Goal: Transaction & Acquisition: Purchase product/service

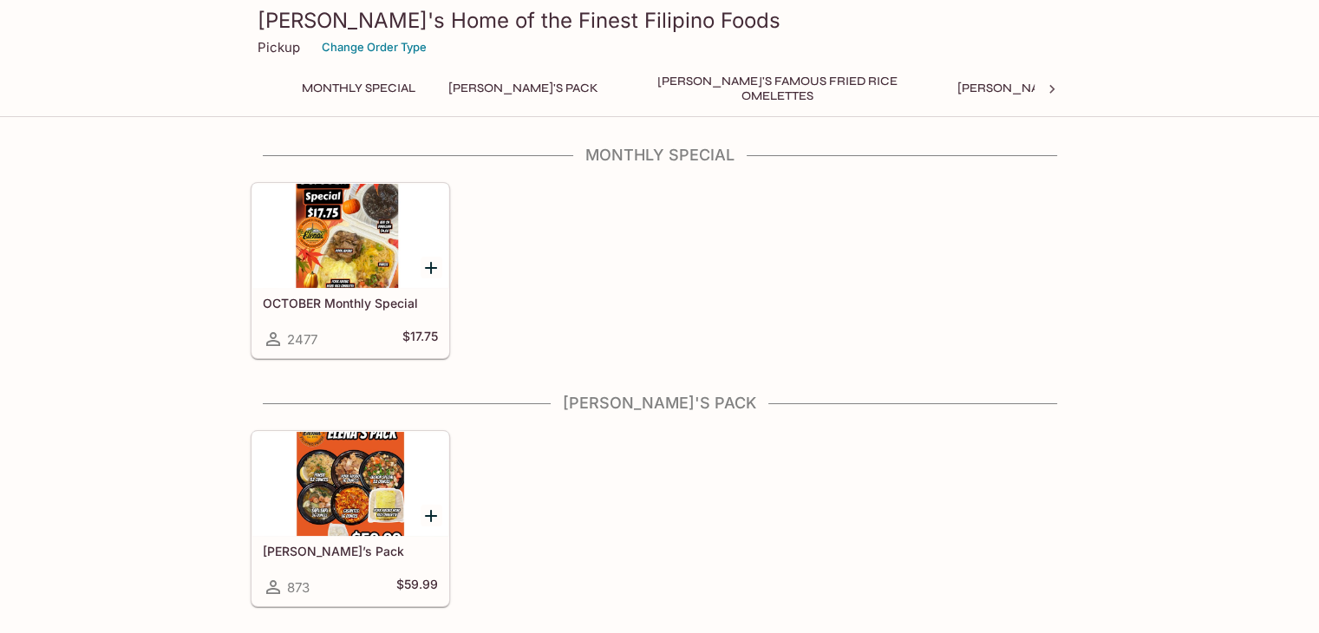
click at [337, 260] on div at bounding box center [350, 236] width 196 height 104
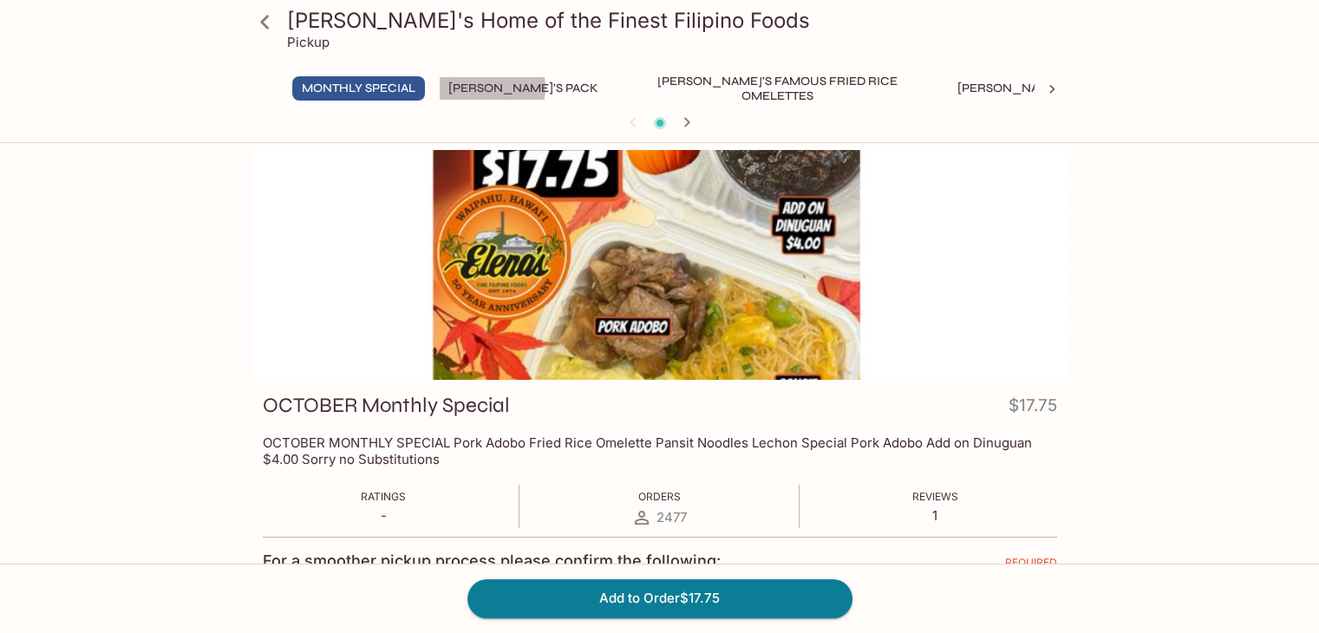
click at [493, 88] on button "[PERSON_NAME]'s Pack" at bounding box center [523, 88] width 169 height 24
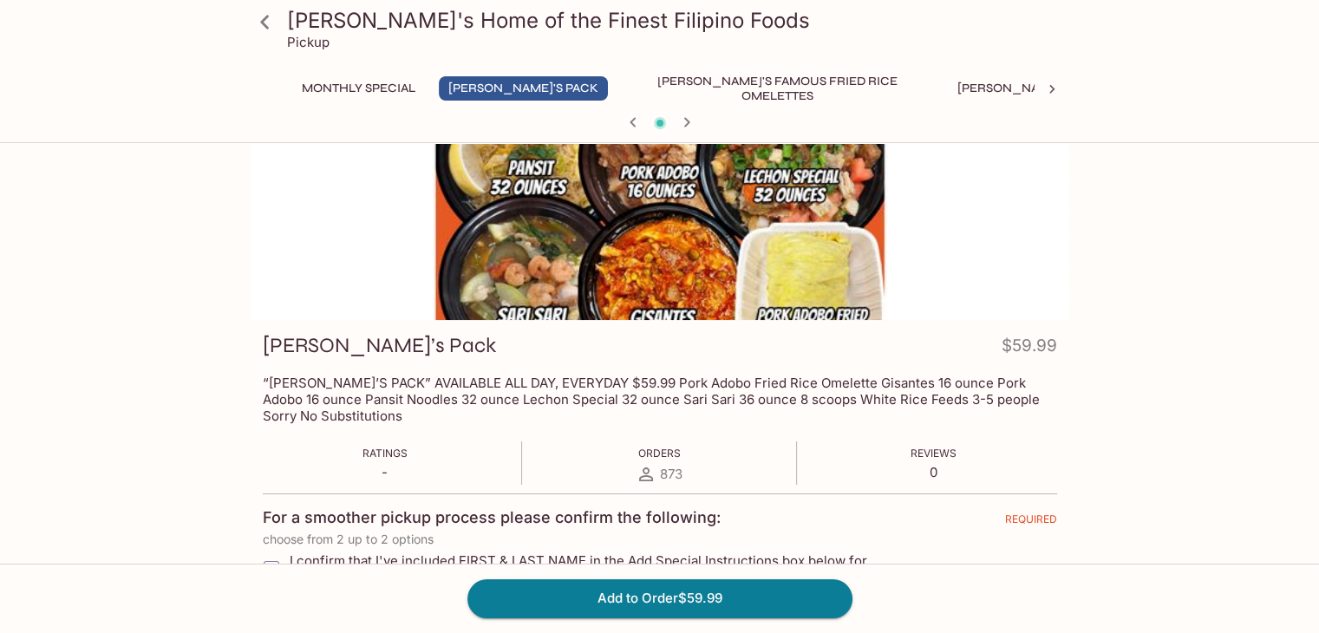
scroll to position [87, 0]
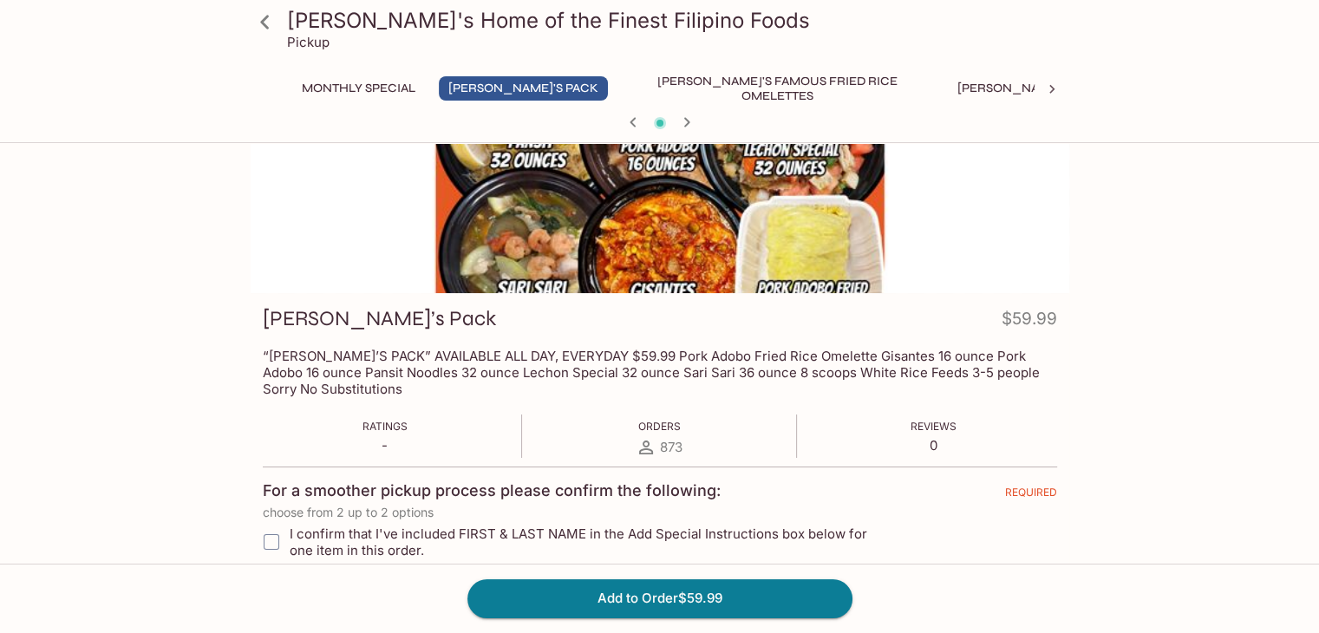
click at [278, 546] on input "I confirm that I've included FIRST & LAST NAME in the Add Special Instructions …" at bounding box center [271, 542] width 35 height 35
checkbox input "true"
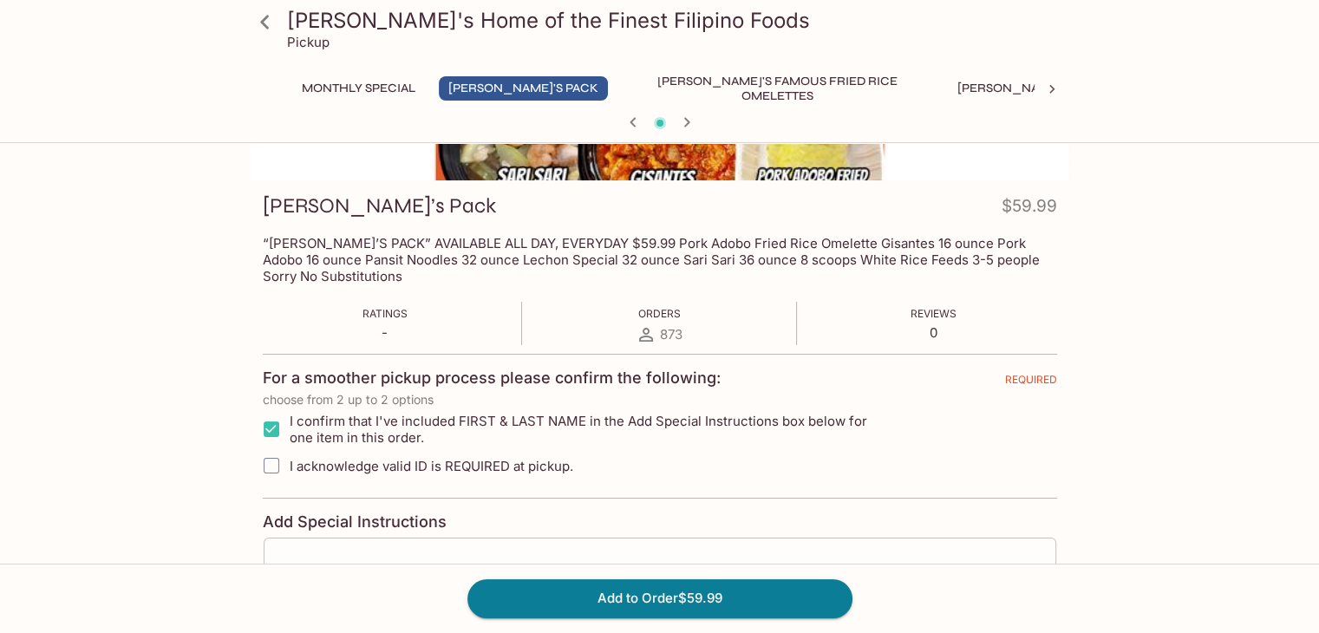
scroll to position [429, 0]
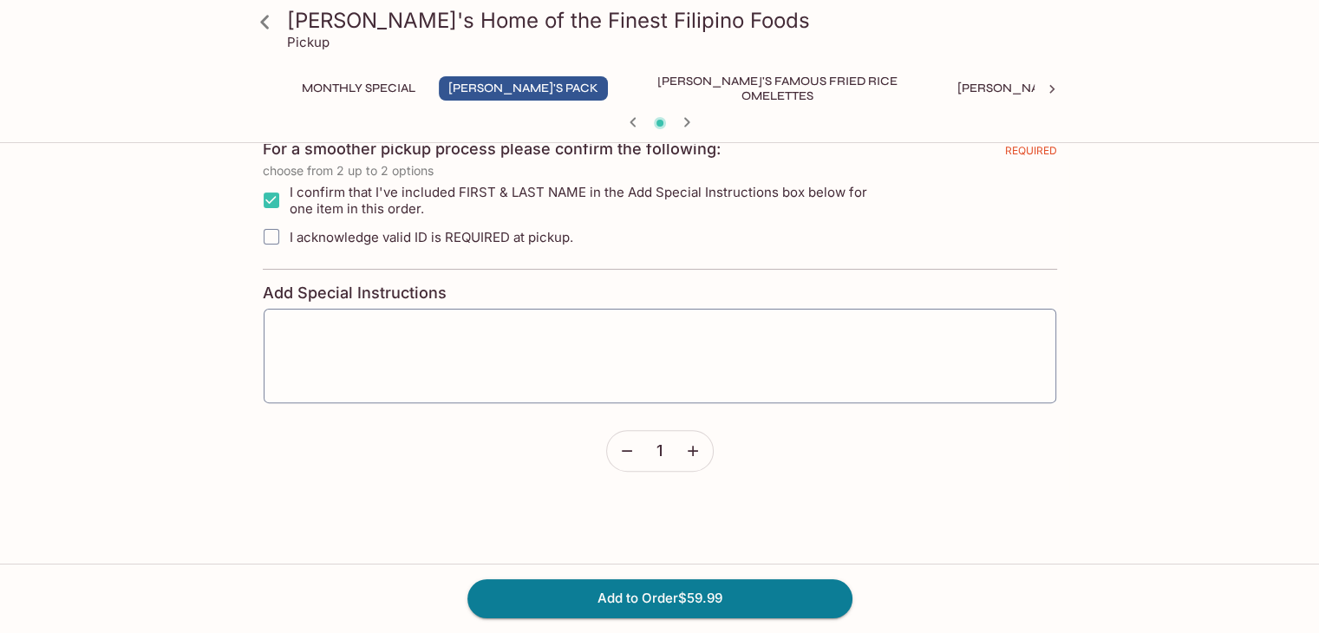
click at [262, 232] on input "I acknowledge valid ID is REQUIRED at pickup." at bounding box center [271, 236] width 35 height 35
checkbox input "true"
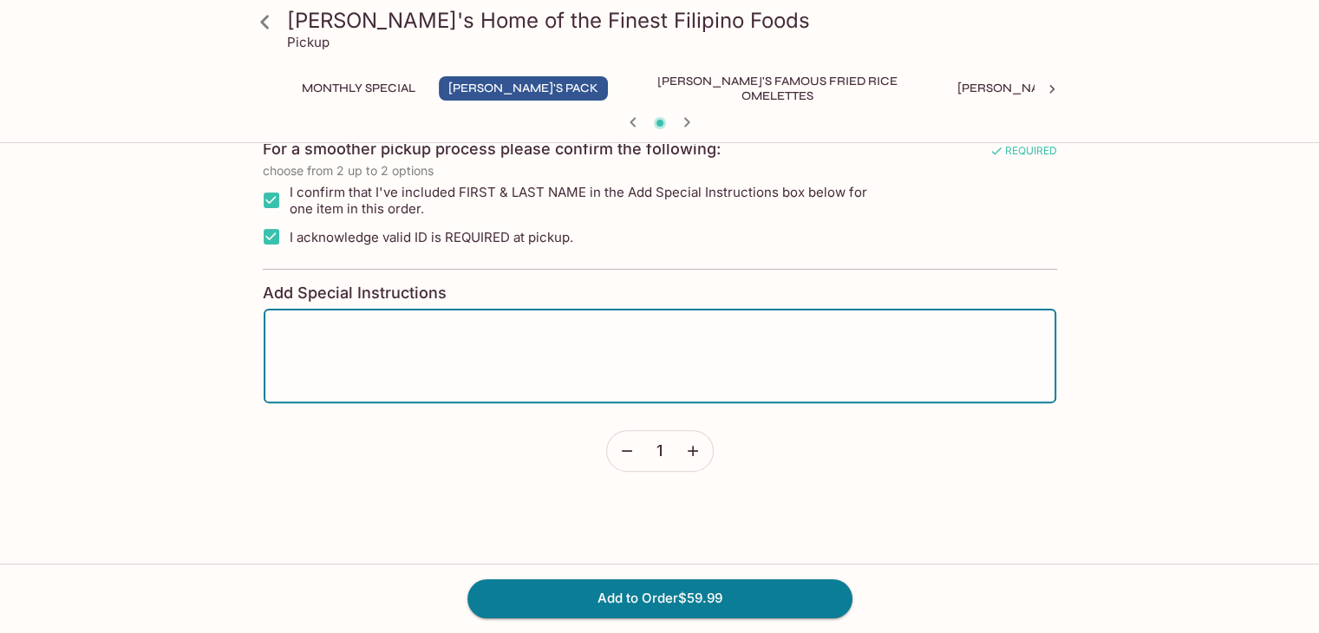
click at [373, 344] on textarea at bounding box center [660, 357] width 769 height 66
type textarea "[PERSON_NAME]"
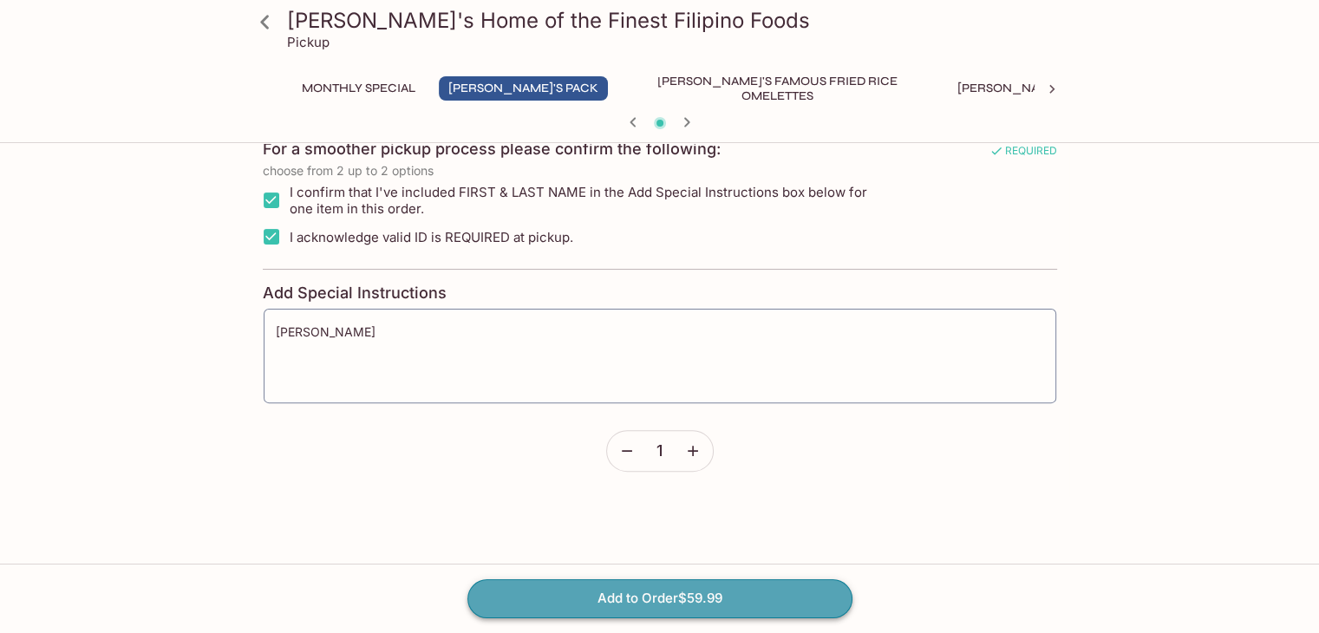
click at [685, 612] on button "Add to Order $59.99" at bounding box center [660, 598] width 385 height 38
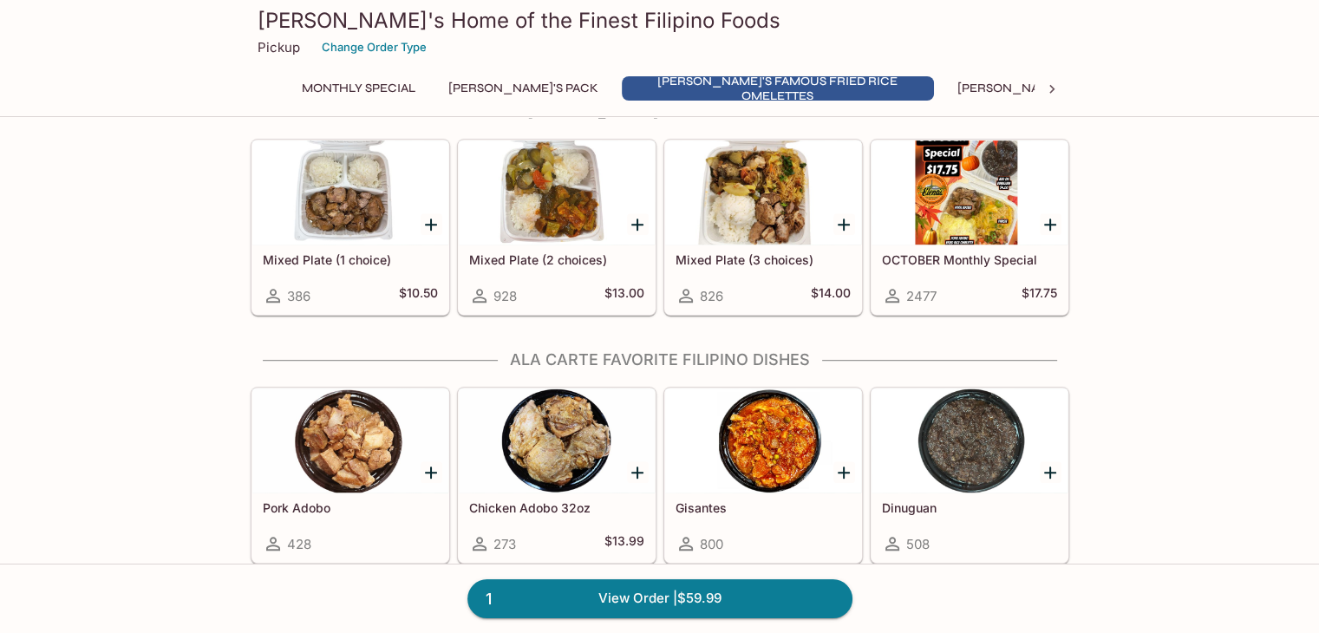
scroll to position [1041, 0]
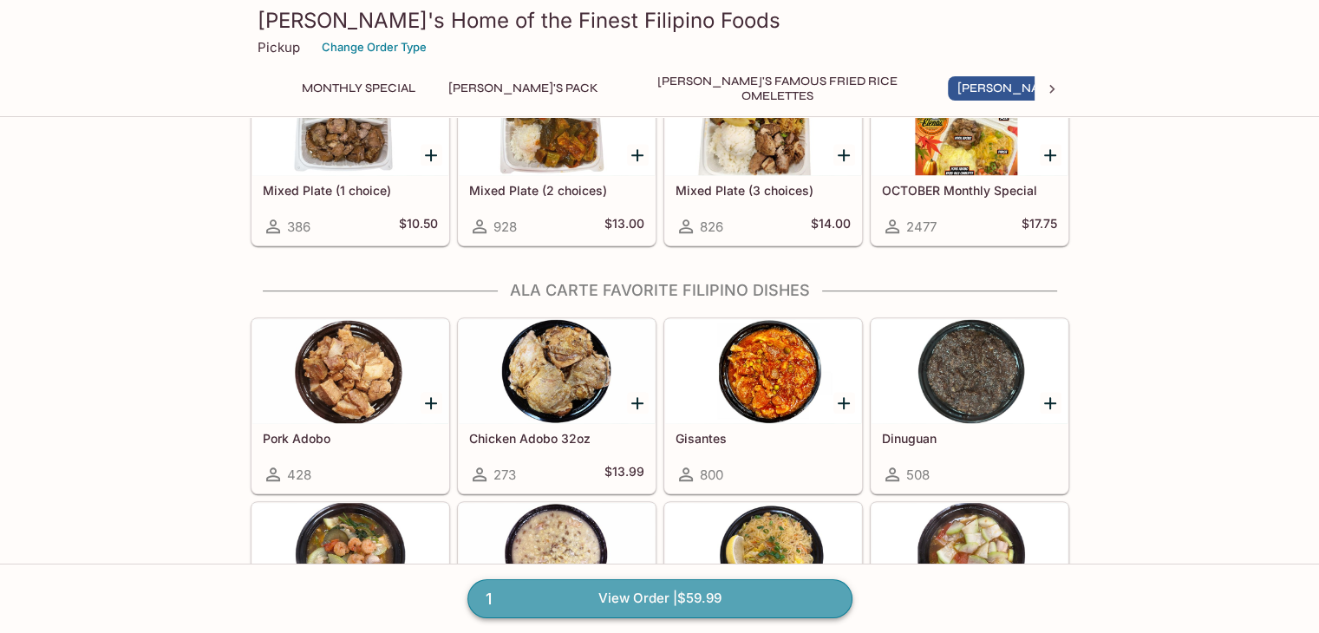
click at [661, 594] on link "1 View Order | $59.99" at bounding box center [660, 598] width 385 height 38
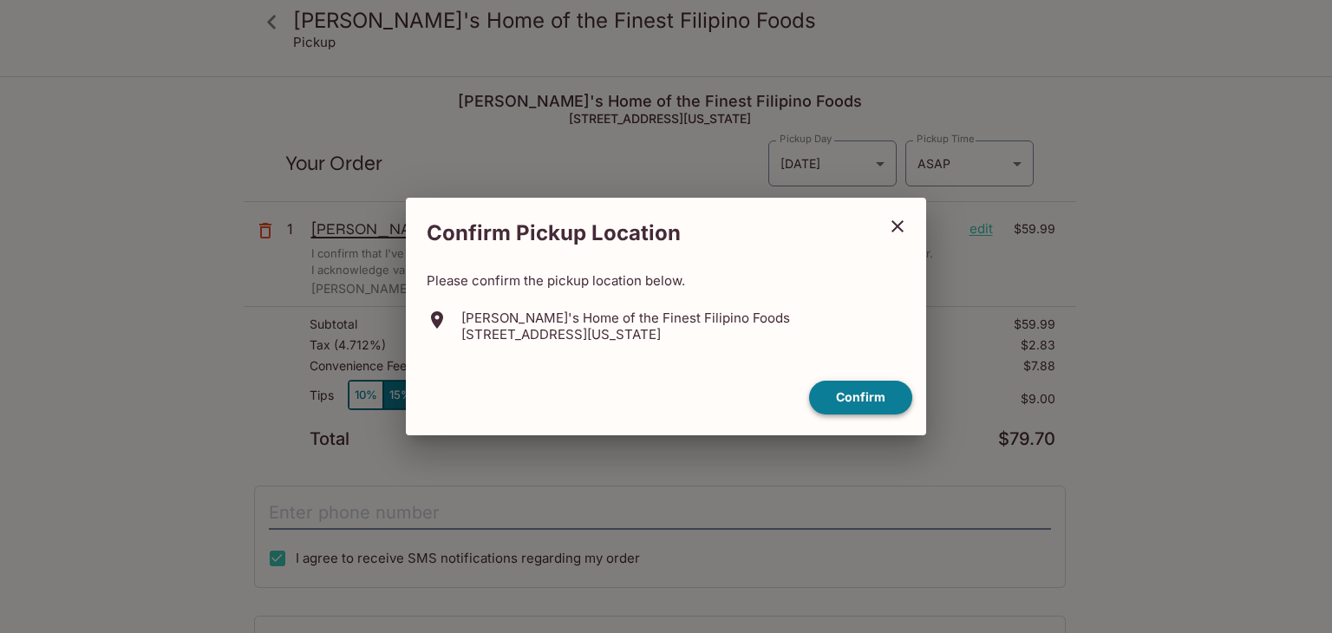
click at [867, 402] on button "Confirm" at bounding box center [860, 398] width 103 height 34
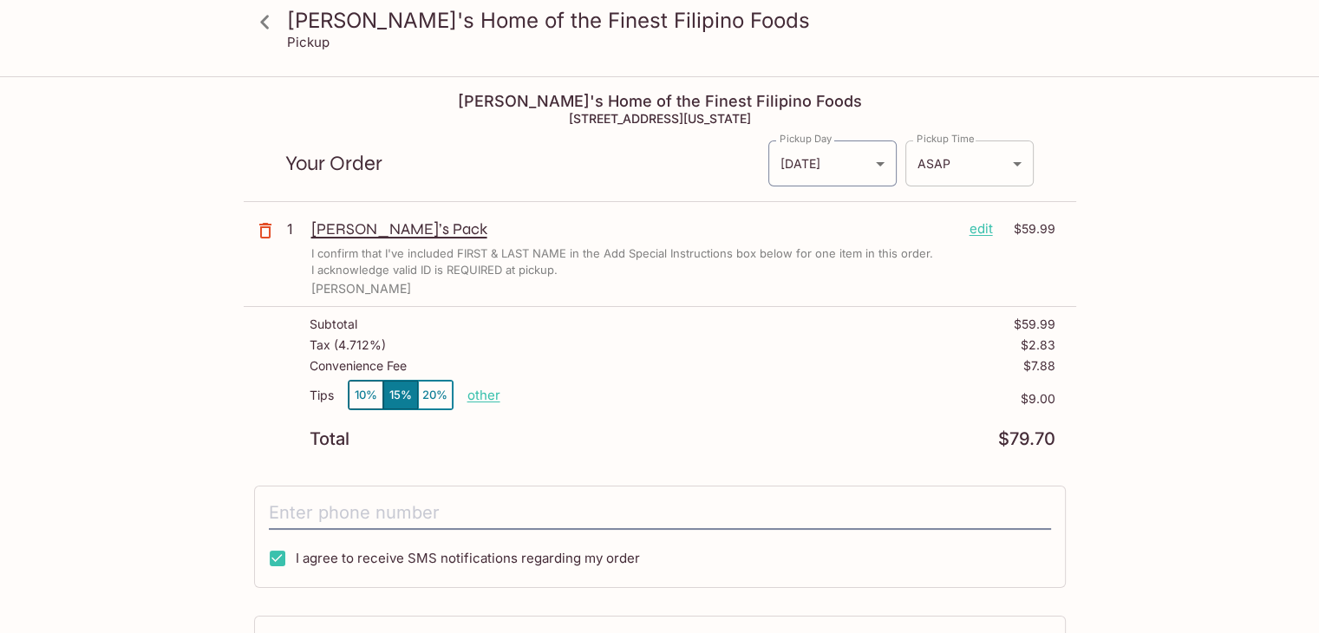
click at [1010, 164] on body "[PERSON_NAME]'s Home of the Finest Filipino Foods Pickup [PERSON_NAME]'s Home o…" at bounding box center [659, 394] width 1319 height 633
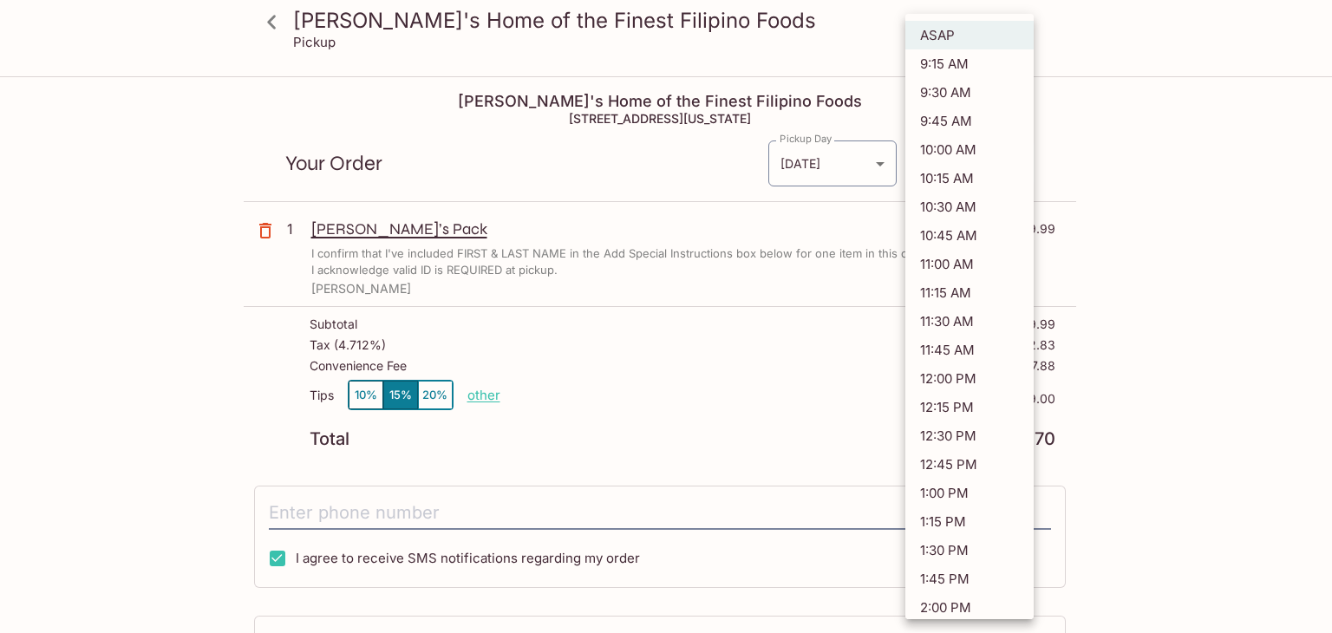
click at [955, 240] on li "10:45 AM" at bounding box center [970, 235] width 128 height 29
type input "[DATE]T20:45:46.000000Z"
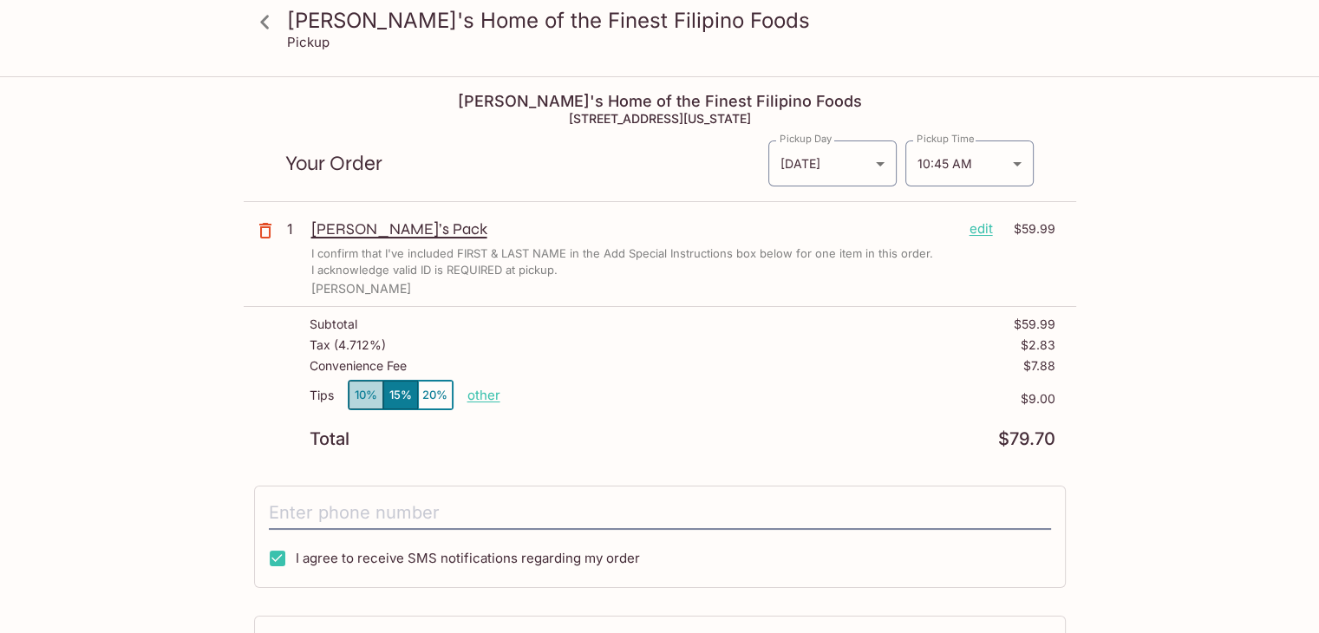
click at [367, 396] on button "10%" at bounding box center [366, 395] width 35 height 29
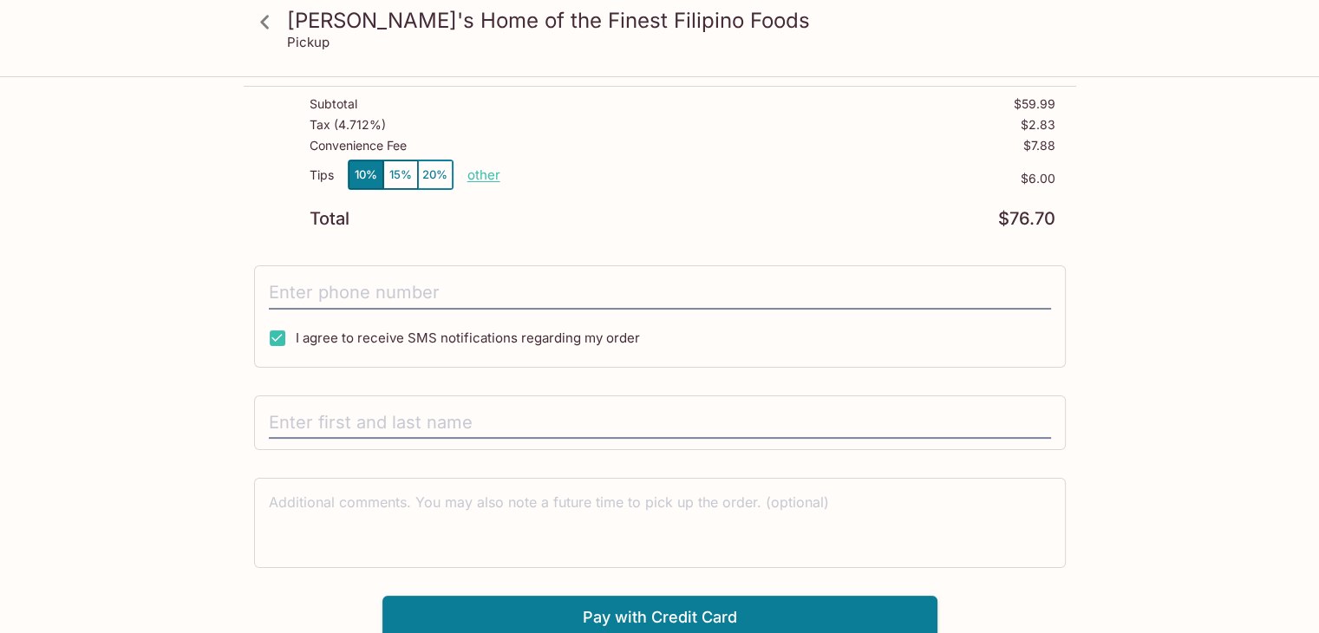
scroll to position [223, 0]
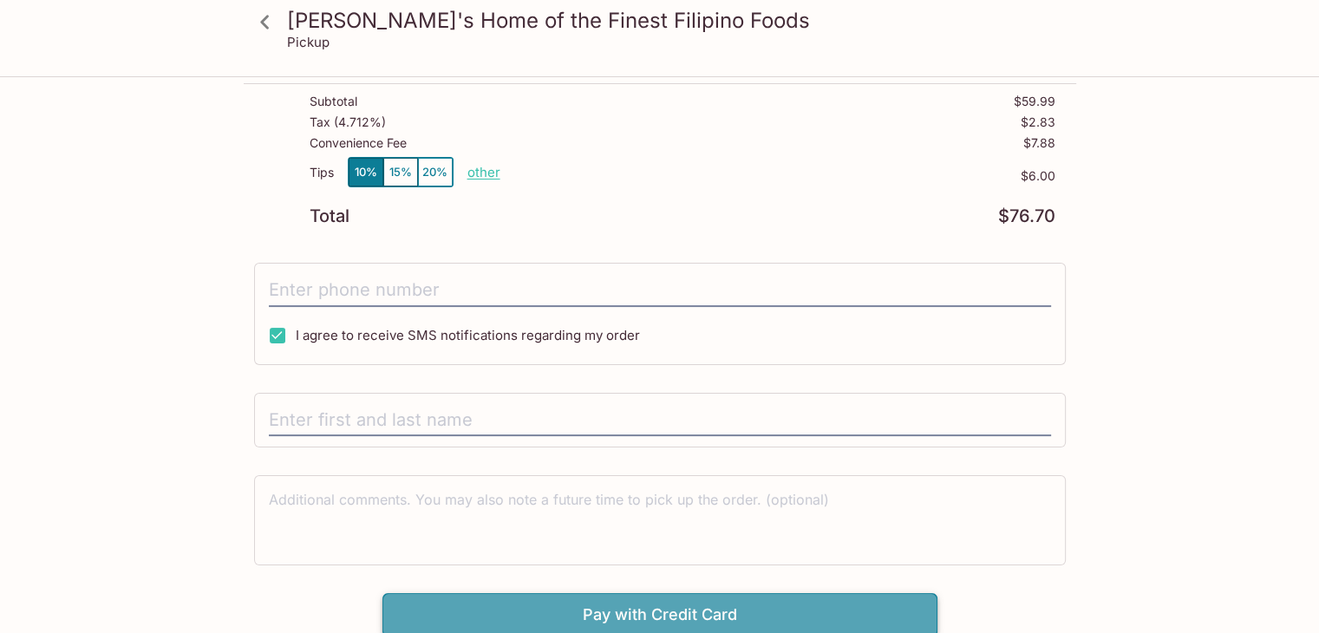
click at [649, 606] on button "Pay with Credit Card" at bounding box center [660, 614] width 555 height 43
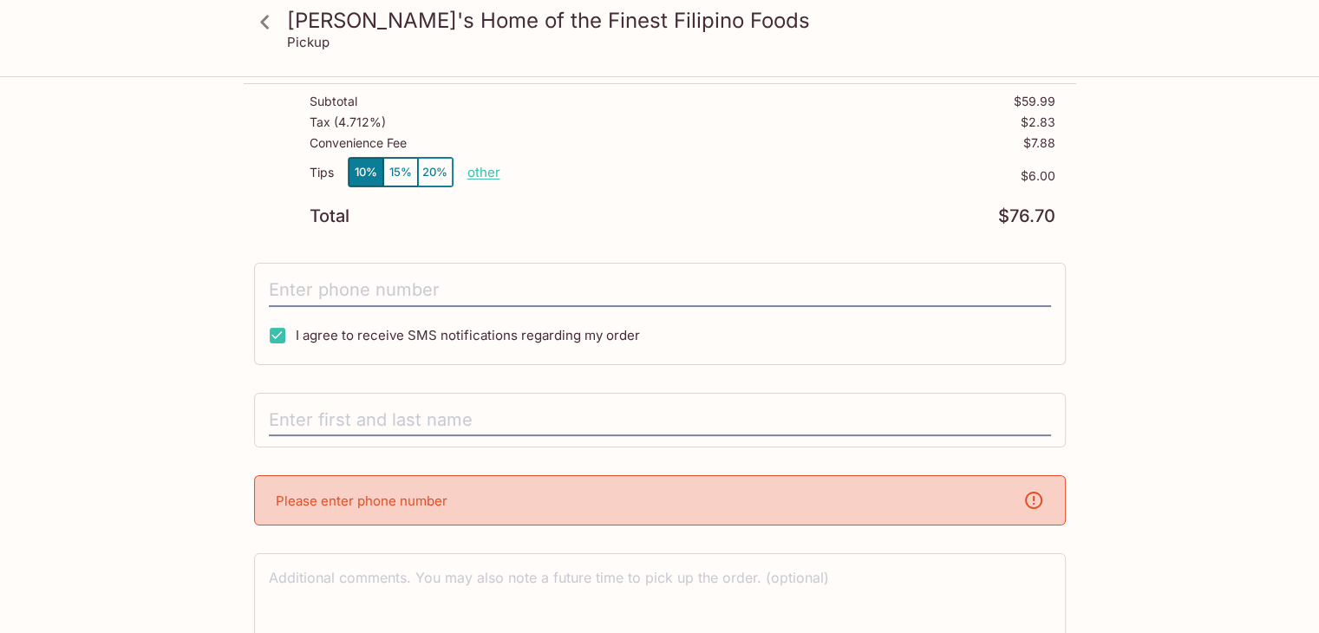
click at [561, 511] on div "Please enter phone number" at bounding box center [660, 500] width 812 height 50
click at [553, 498] on div "Please enter phone number" at bounding box center [660, 500] width 812 height 50
click at [403, 426] on input "text" at bounding box center [660, 420] width 782 height 33
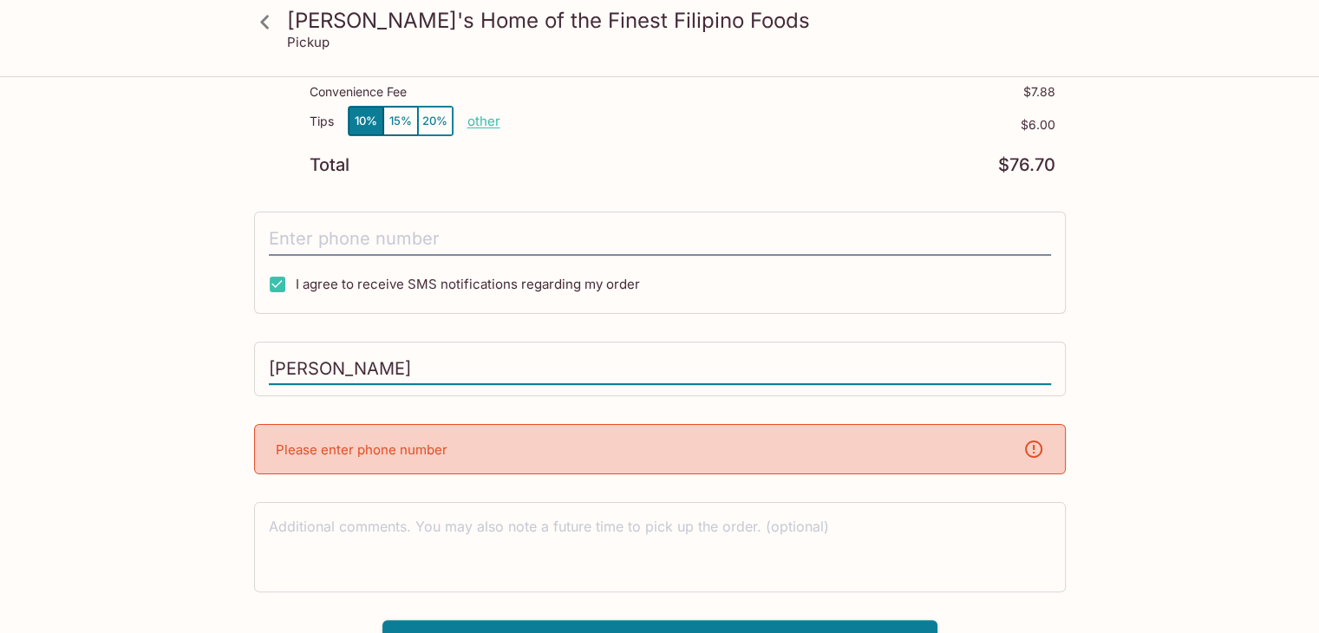
scroll to position [301, 0]
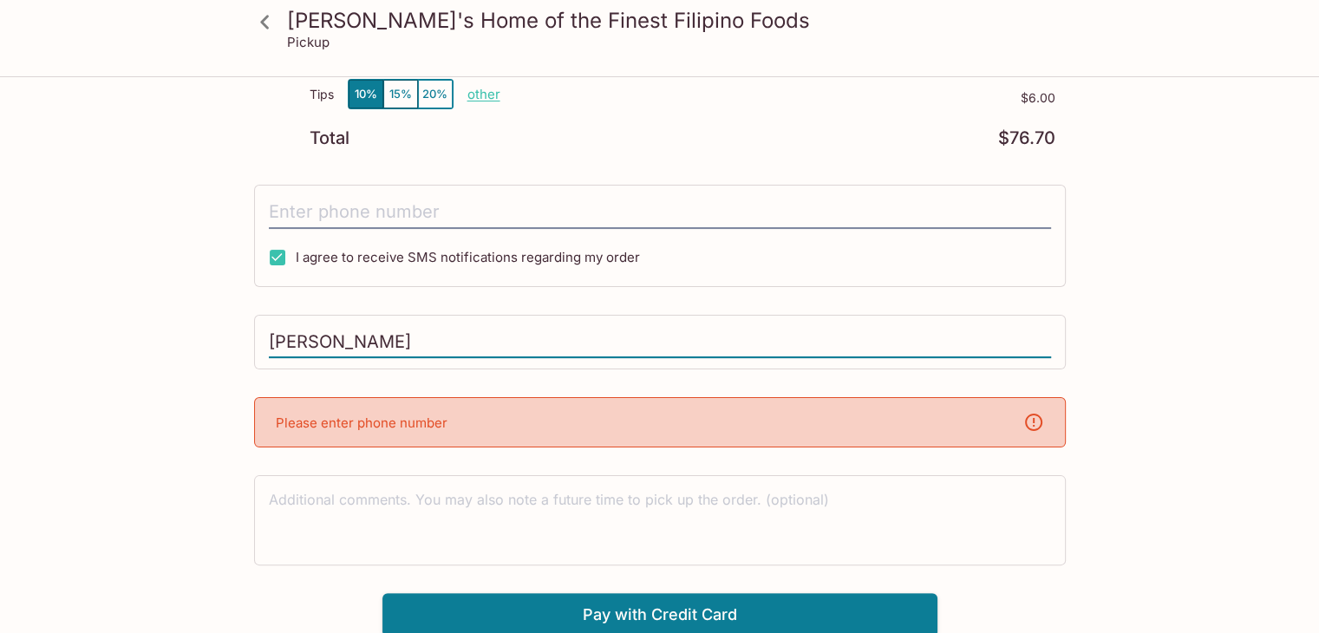
type input "[PERSON_NAME]"
click at [840, 422] on div "Please enter phone number" at bounding box center [660, 422] width 812 height 50
click at [1034, 417] on icon at bounding box center [1034, 422] width 21 height 21
click at [464, 417] on div "Please enter phone number" at bounding box center [660, 422] width 812 height 50
click at [431, 501] on textarea at bounding box center [660, 520] width 782 height 60
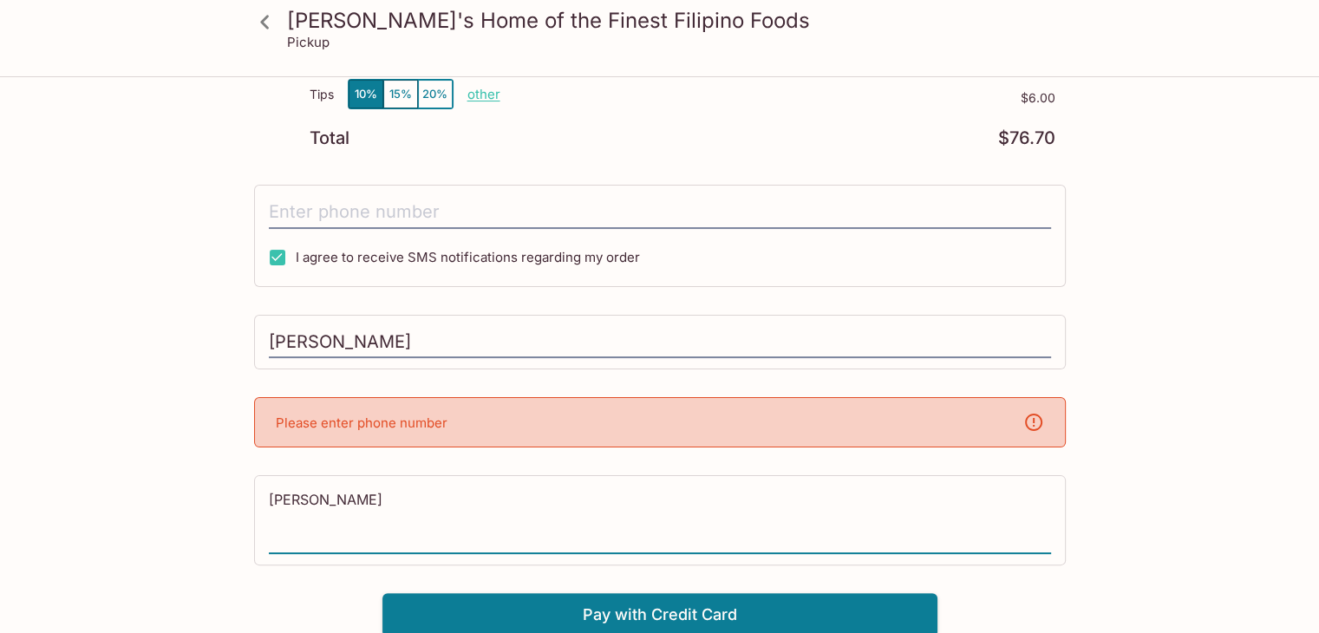
type textarea "[PERSON_NAME]"
click at [331, 426] on p "Please enter phone number" at bounding box center [362, 423] width 172 height 16
click at [1038, 420] on icon at bounding box center [1034, 422] width 21 height 21
click at [767, 605] on button "Pay with Credit Card" at bounding box center [660, 614] width 555 height 43
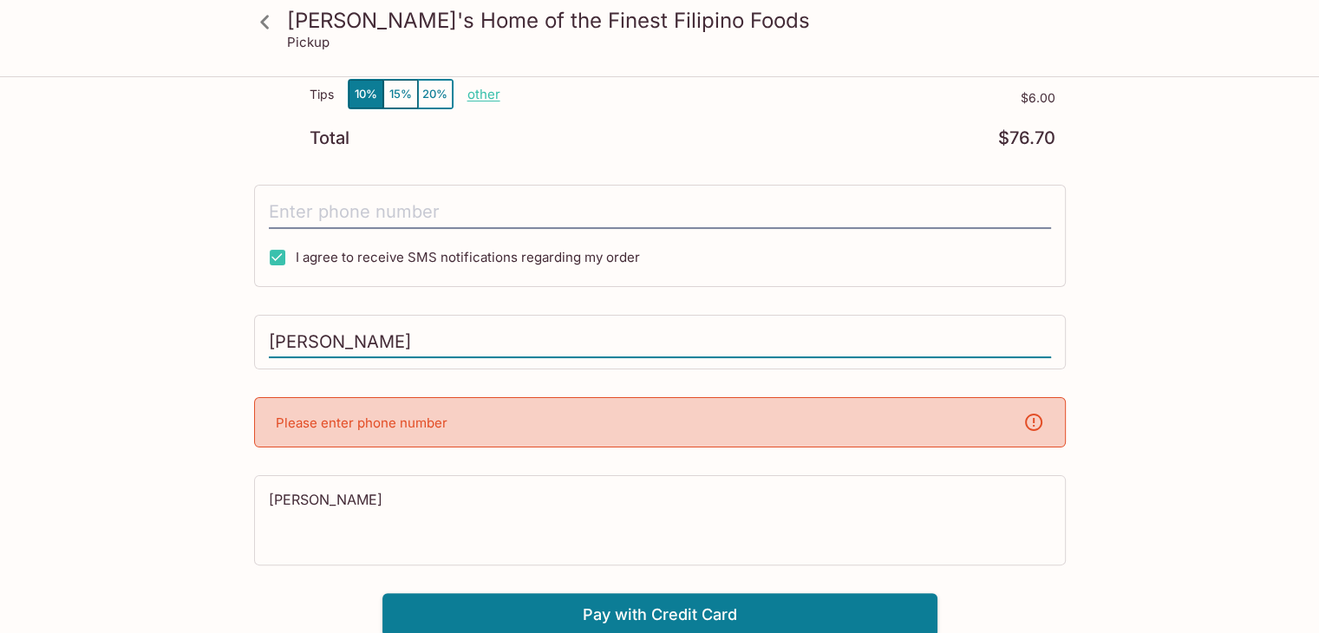
click at [410, 340] on input "[PERSON_NAME]" at bounding box center [660, 342] width 782 height 33
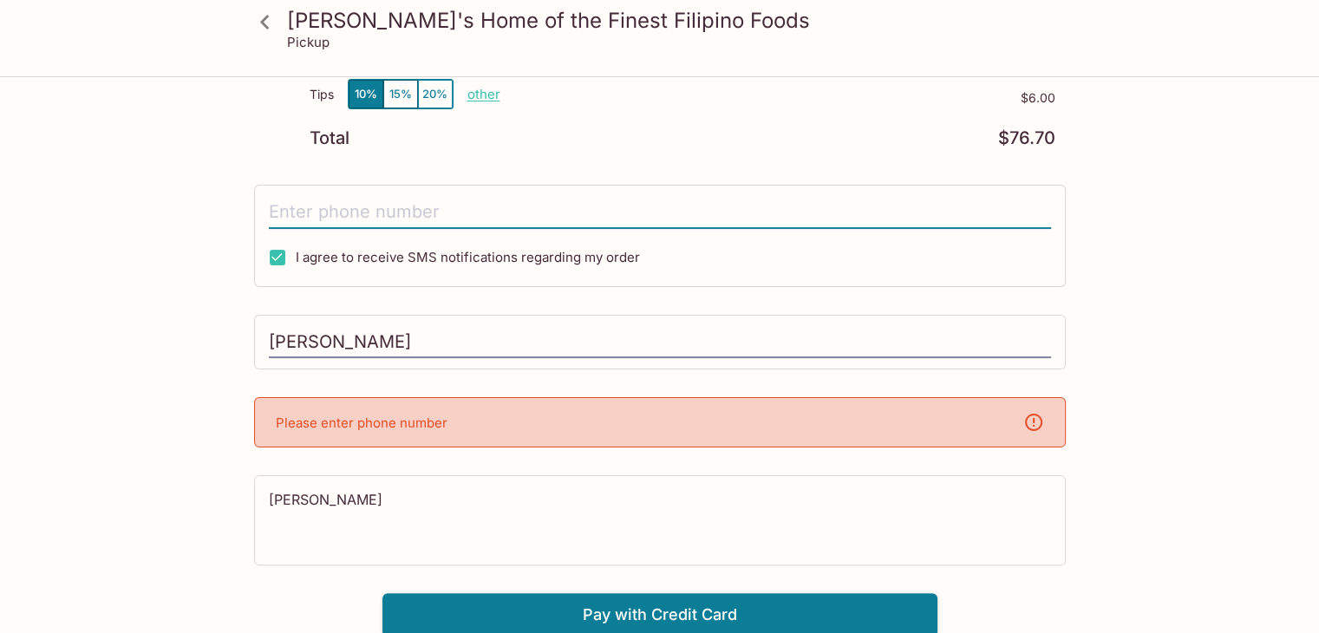
click at [351, 201] on input "tel" at bounding box center [660, 212] width 782 height 33
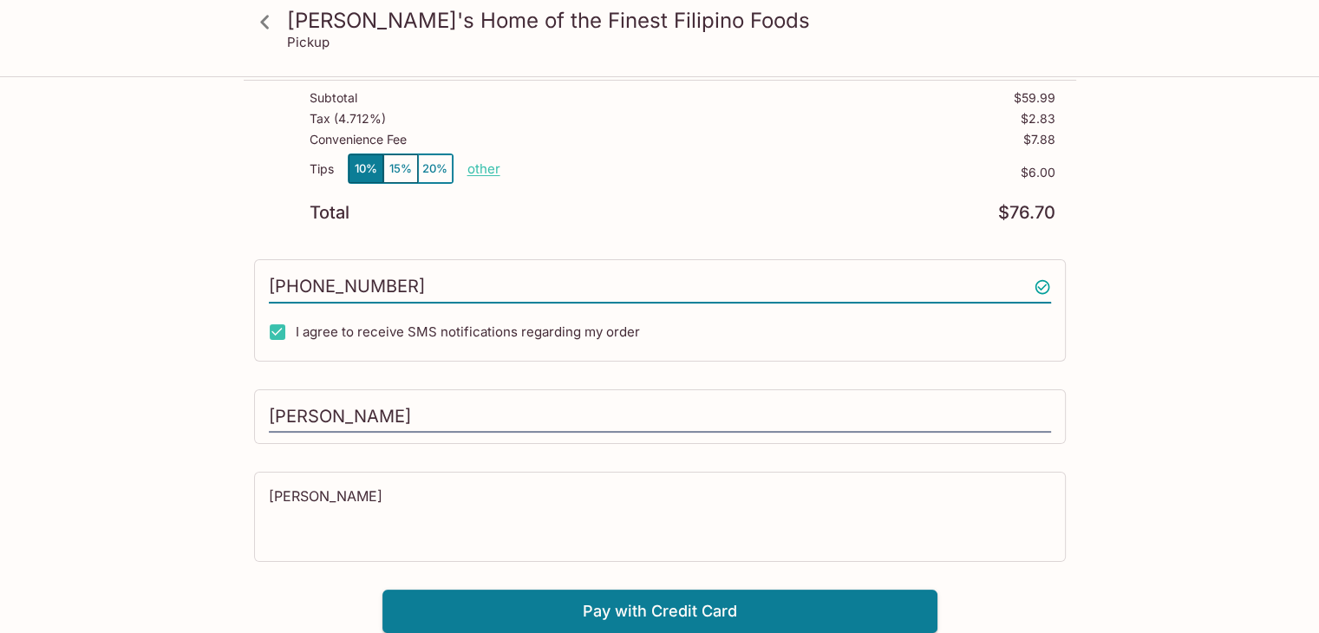
scroll to position [223, 0]
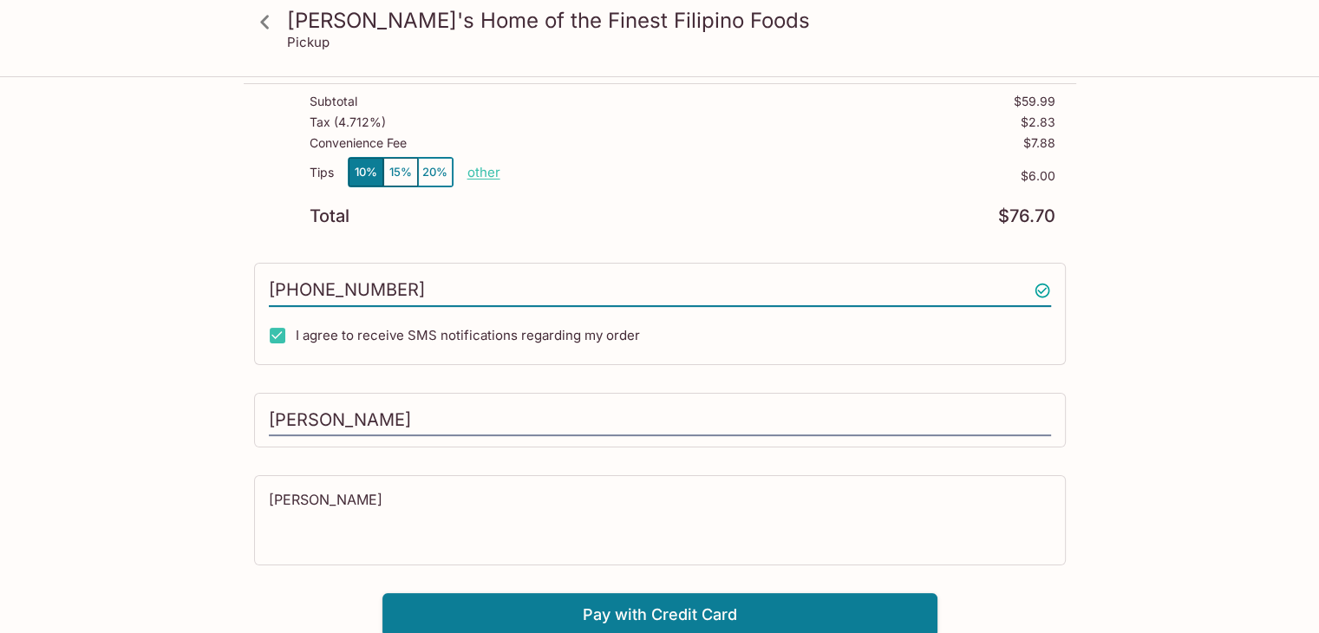
type input "[PHONE_NUMBER]"
click at [487, 173] on p "other" at bounding box center [484, 172] width 33 height 16
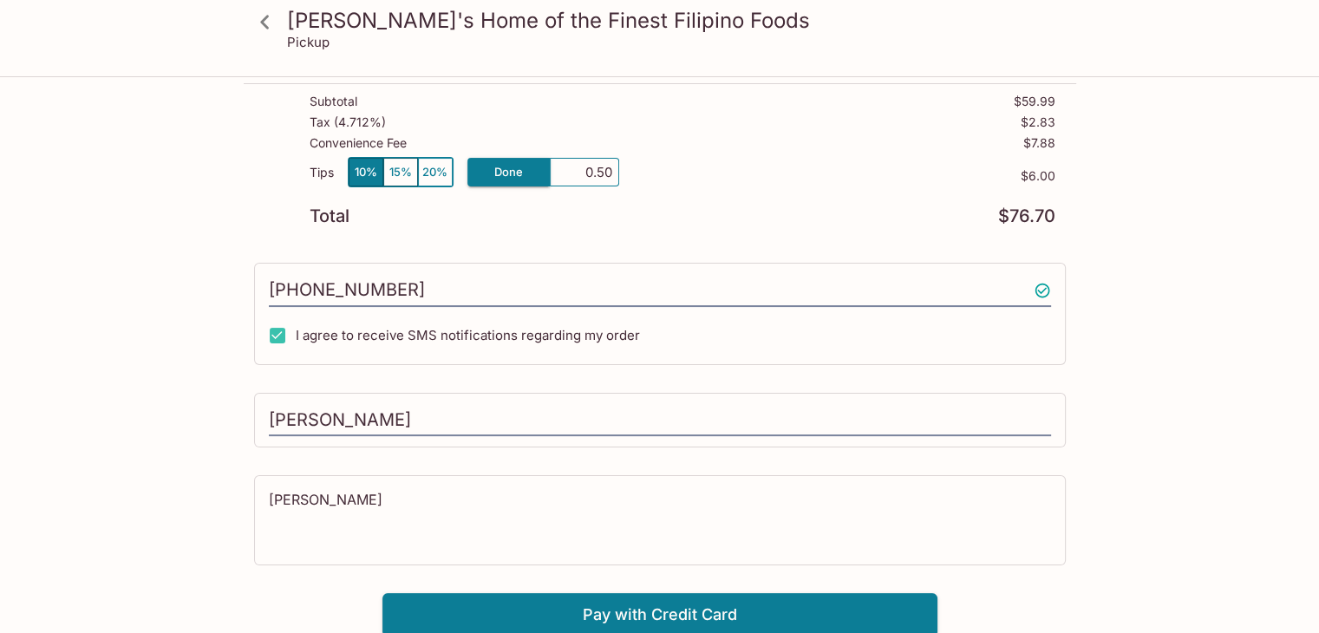
type input "5.00"
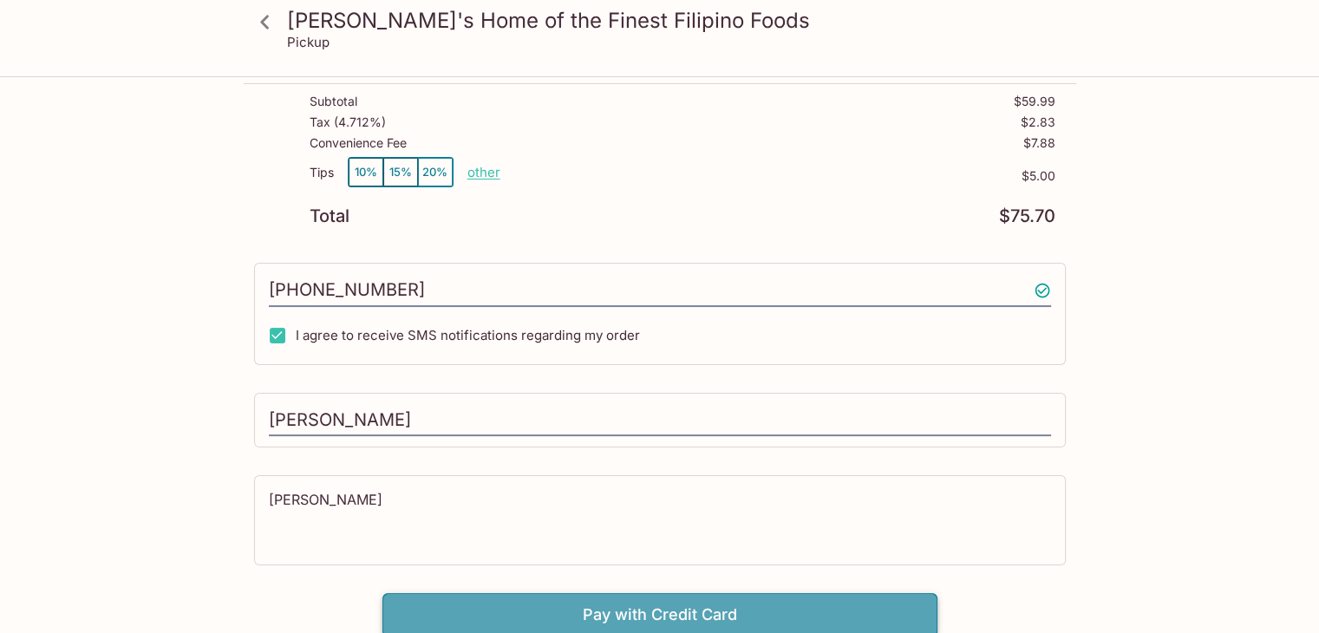
click at [692, 602] on button "Pay with Credit Card" at bounding box center [660, 614] width 555 height 43
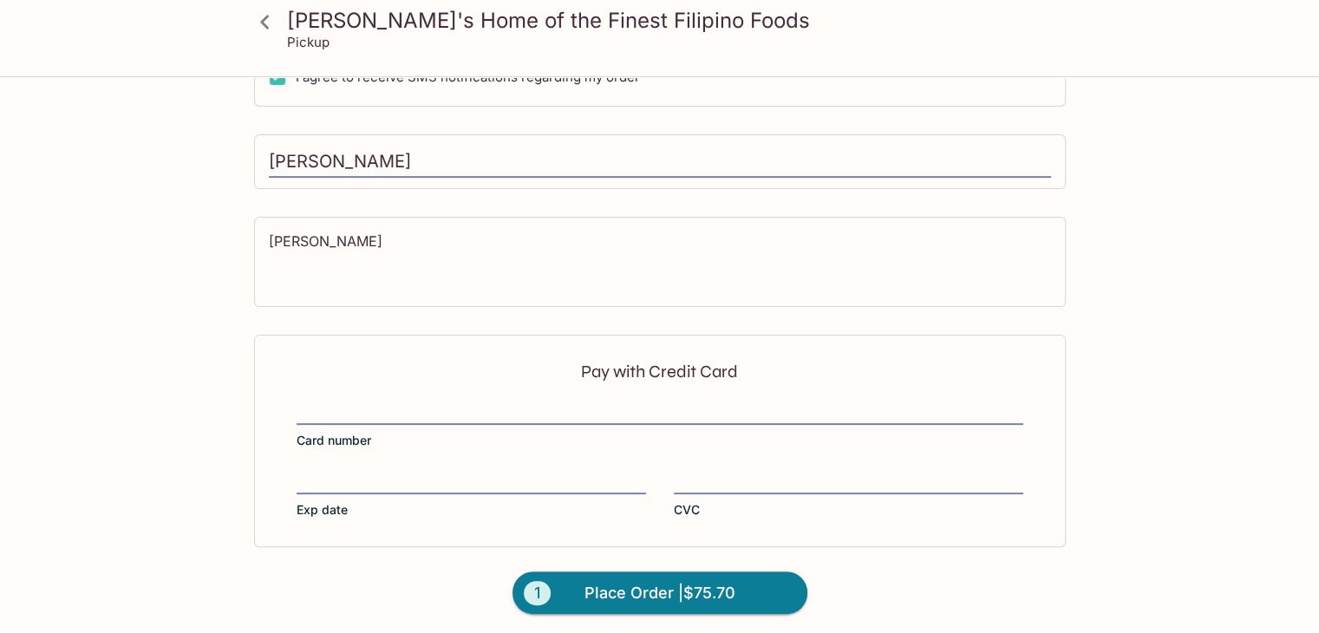
scroll to position [482, 0]
click at [409, 394] on div "Pay with Credit Card Card number Exp date CVC" at bounding box center [660, 440] width 812 height 212
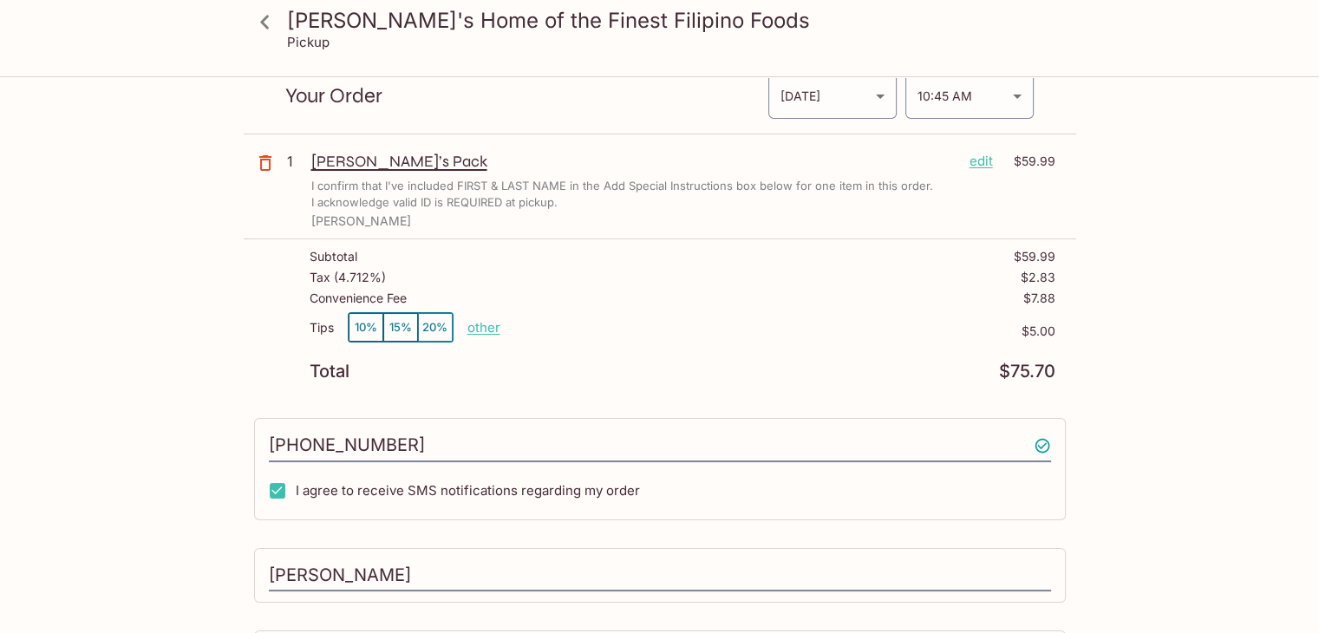
scroll to position [0, 0]
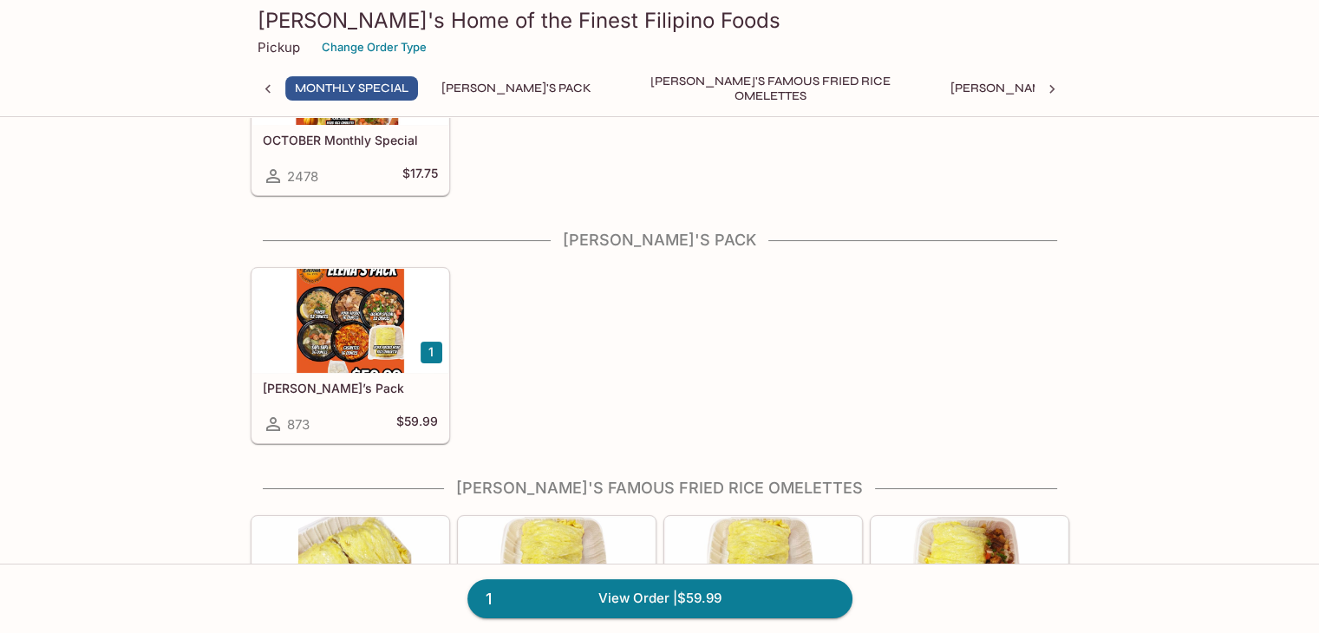
click at [494, 82] on button "[PERSON_NAME]'s Pack" at bounding box center [516, 88] width 169 height 24
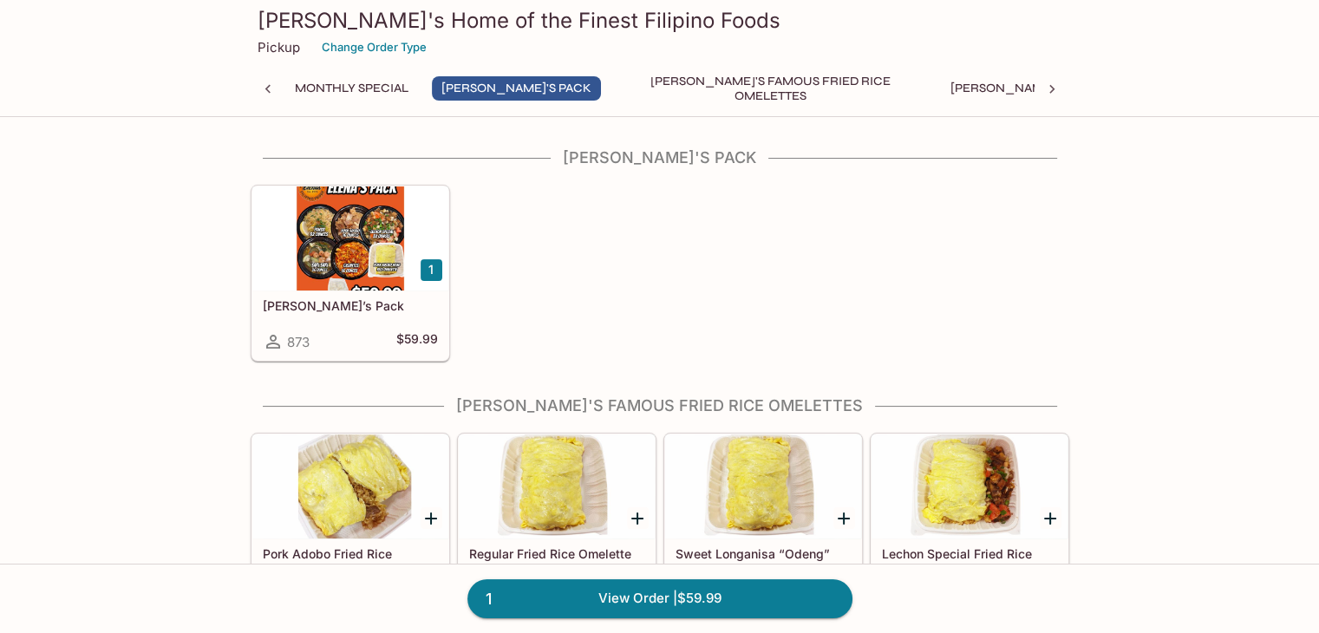
click at [362, 291] on div "Elena’s Pack 873 $59.99" at bounding box center [350, 325] width 196 height 69
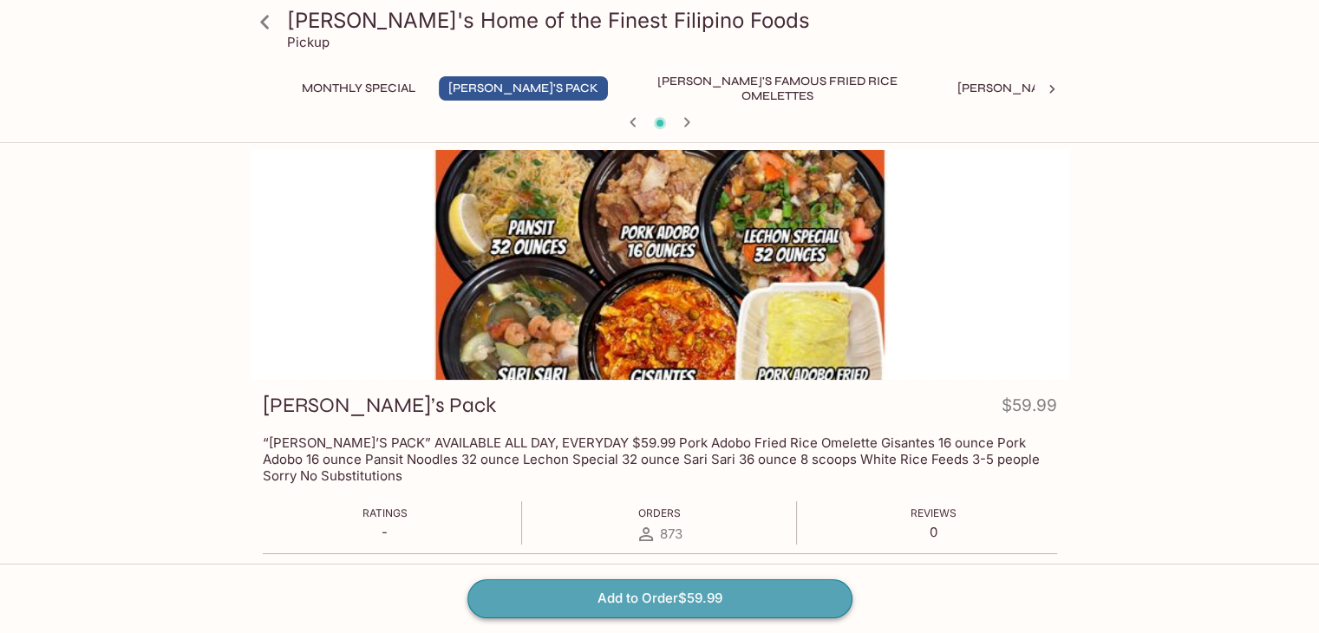
click at [691, 594] on button "Add to Order $59.99" at bounding box center [660, 598] width 385 height 38
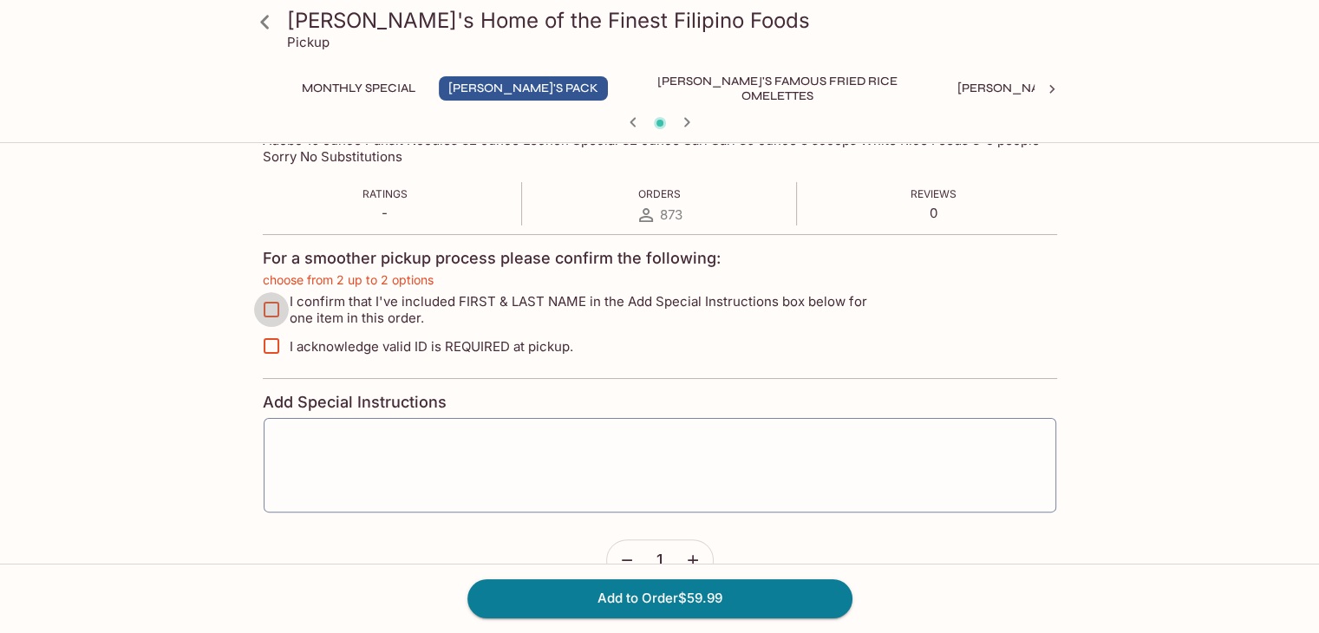
click at [268, 312] on input "I confirm that I've included FIRST & LAST NAME in the Add Special Instructions …" at bounding box center [271, 309] width 35 height 35
checkbox input "true"
click at [264, 342] on input "I acknowledge valid ID is REQUIRED at pickup." at bounding box center [271, 346] width 35 height 35
checkbox input "true"
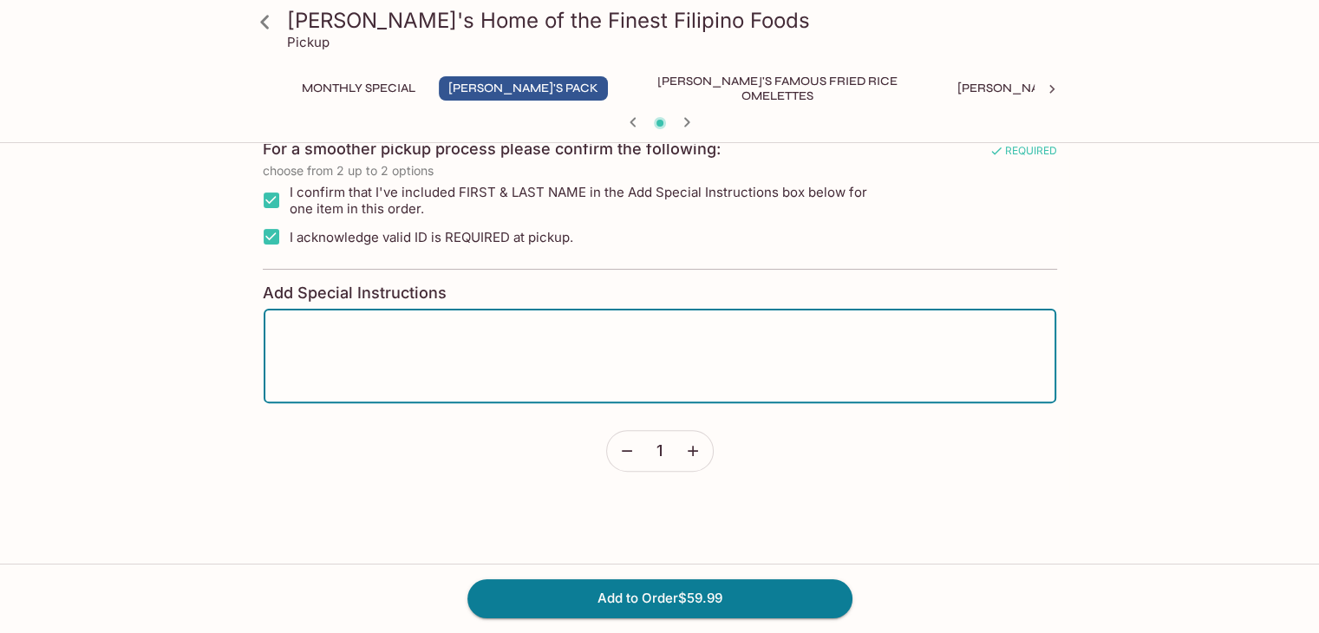
click at [579, 348] on textarea at bounding box center [660, 357] width 769 height 66
type textarea "[PERSON_NAME]"
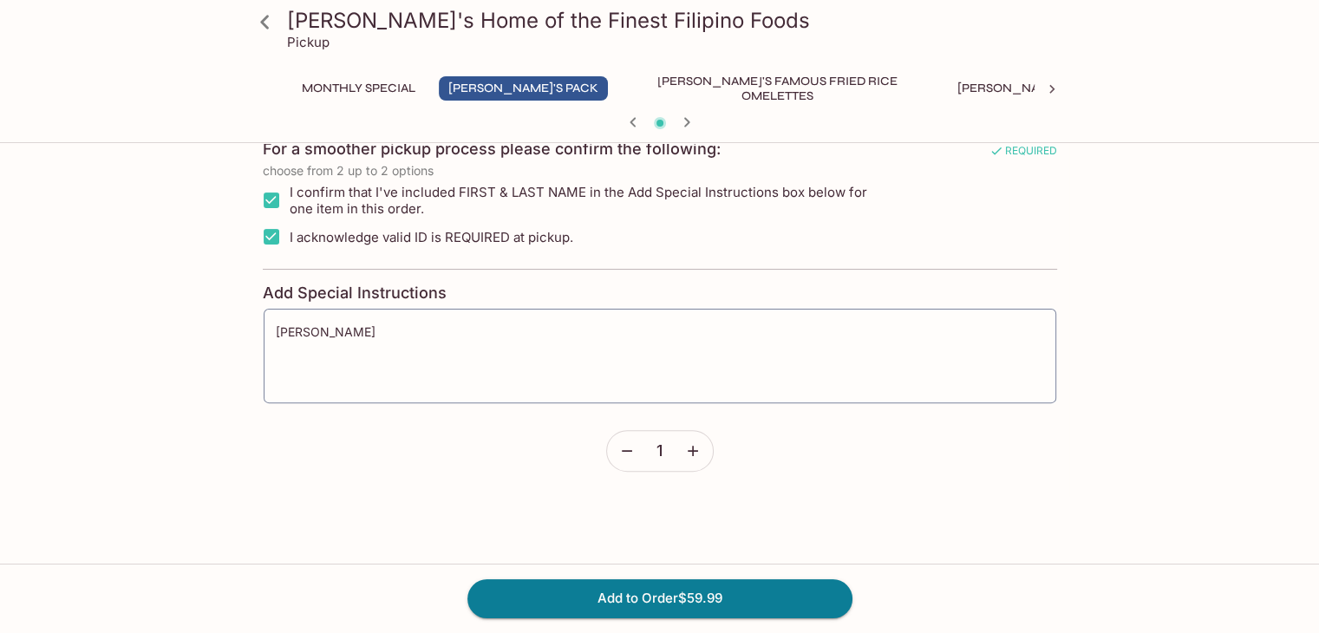
click at [739, 623] on div "Add to Order $59.99" at bounding box center [659, 598] width 1319 height 69
click at [743, 603] on button "Add to Order $59.99" at bounding box center [660, 598] width 385 height 38
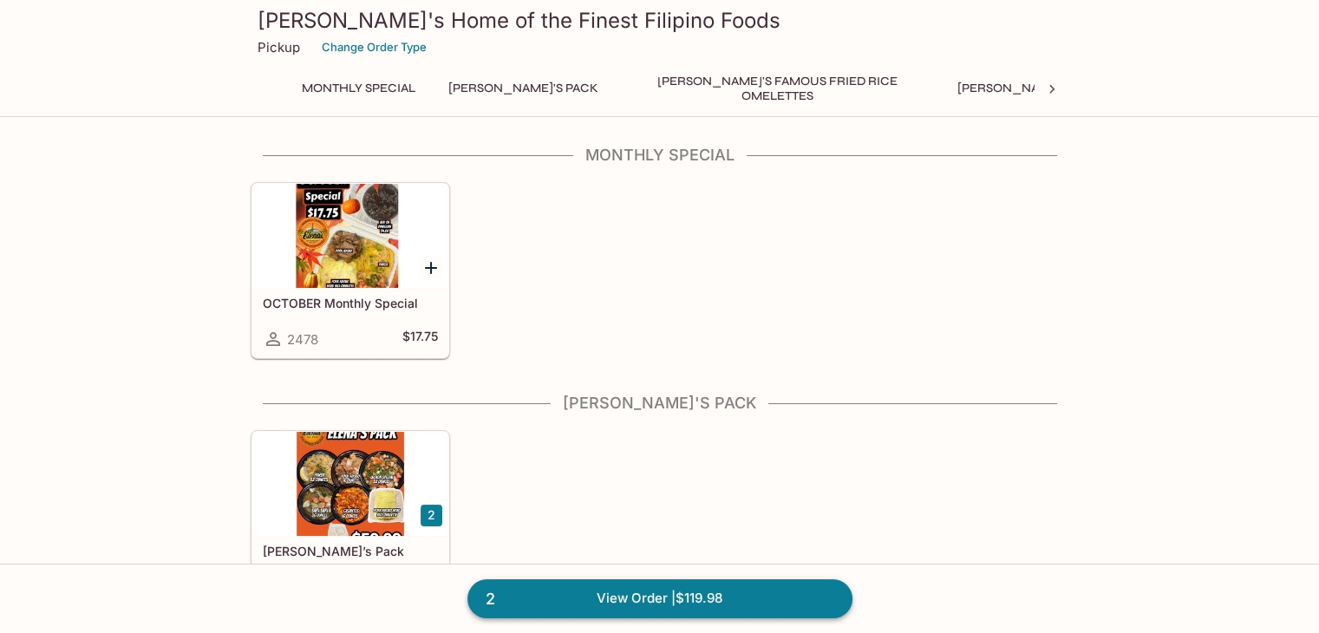
click at [749, 606] on link "2 View Order | $119.98" at bounding box center [660, 598] width 385 height 38
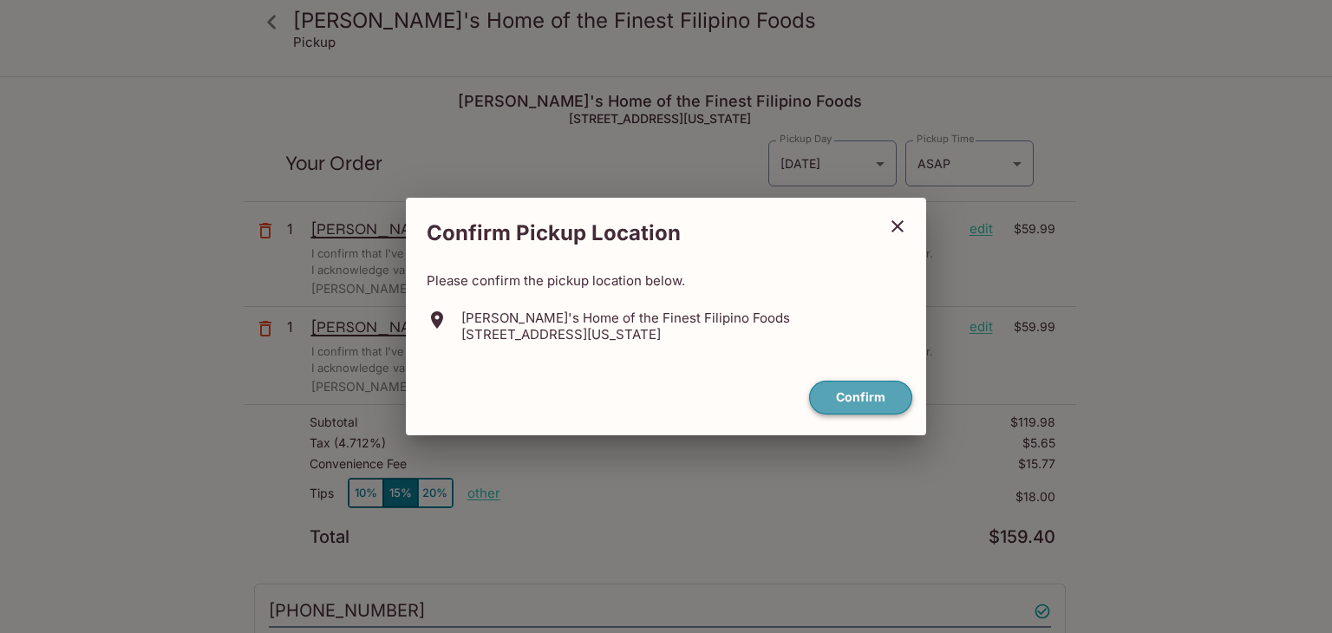
click at [881, 406] on button "Confirm" at bounding box center [860, 398] width 103 height 34
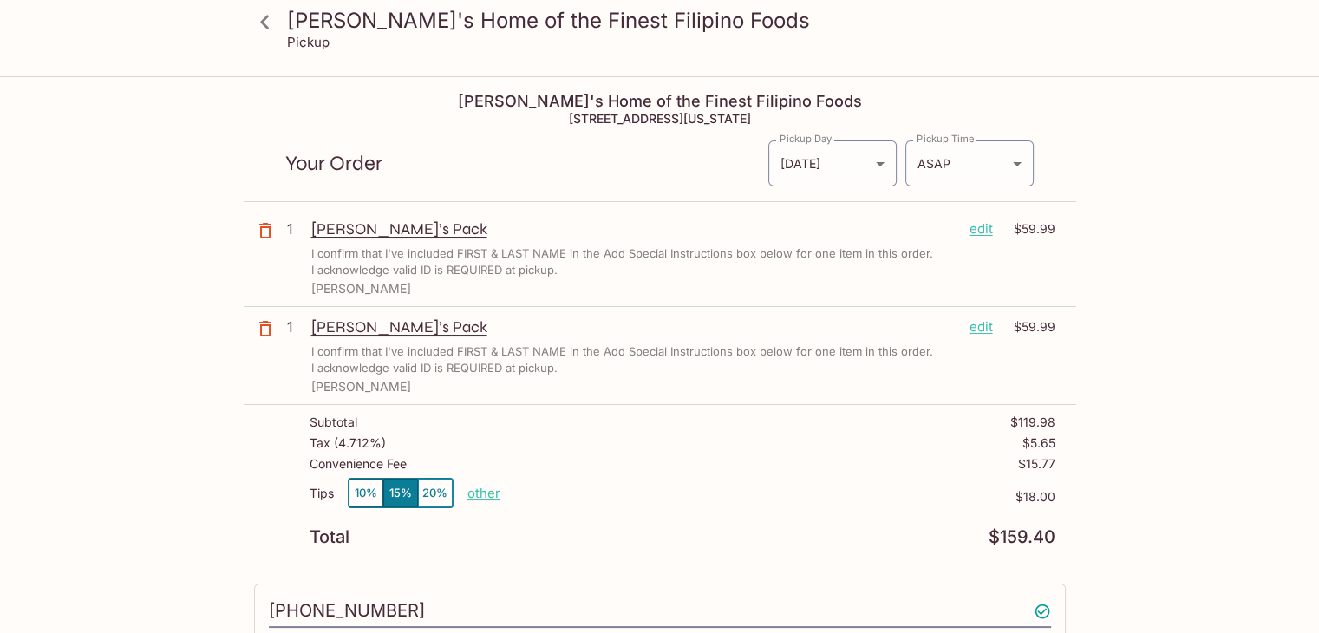
click at [979, 327] on p "edit" at bounding box center [981, 327] width 23 height 19
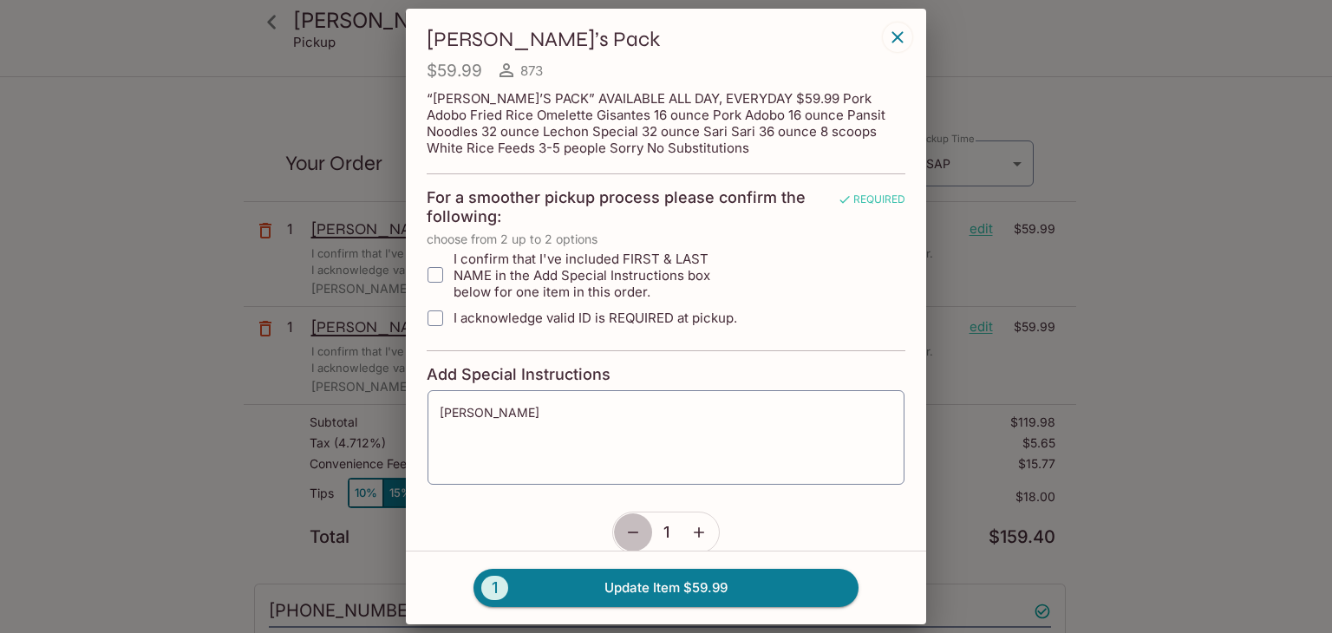
click at [640, 519] on button "button" at bounding box center [633, 533] width 40 height 40
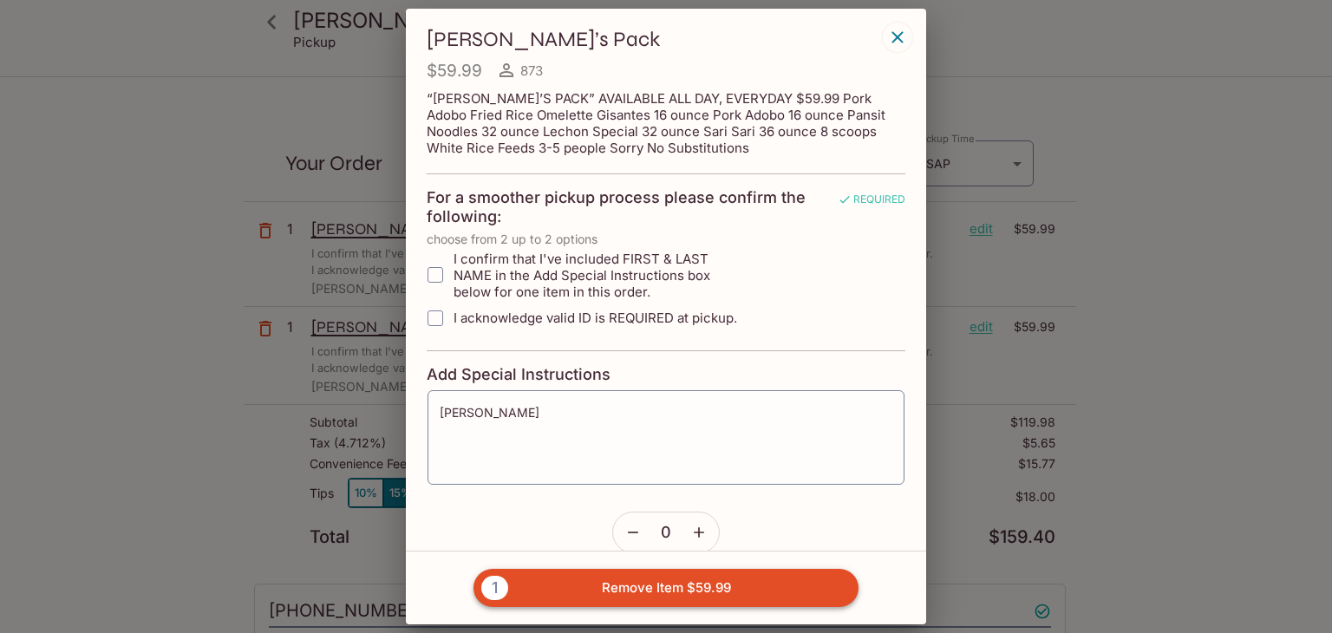
click at [673, 595] on button "1 Remove Item $59.99" at bounding box center [666, 588] width 385 height 38
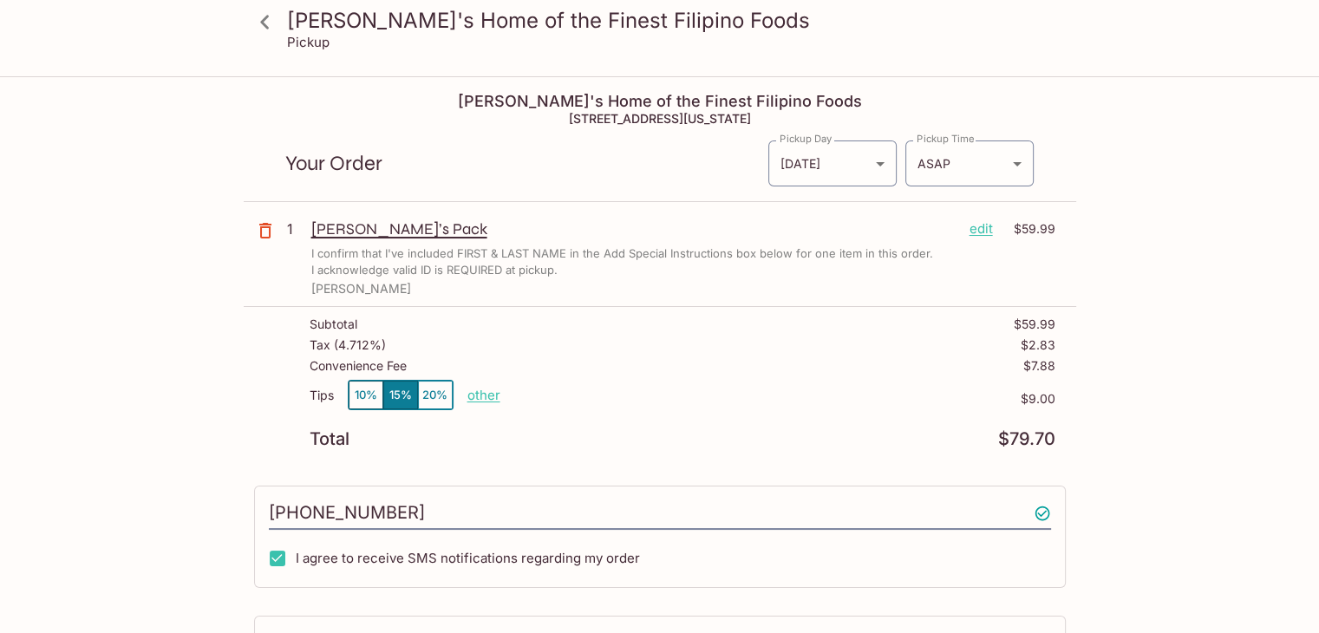
click at [479, 397] on p "other" at bounding box center [484, 395] width 33 height 16
drag, startPoint x: 573, startPoint y: 386, endPoint x: 747, endPoint y: 409, distance: 175.0
click at [747, 409] on div "Tips 10% 15% 20% Done 9.00 $9.00" at bounding box center [683, 405] width 746 height 51
type input "0.00"
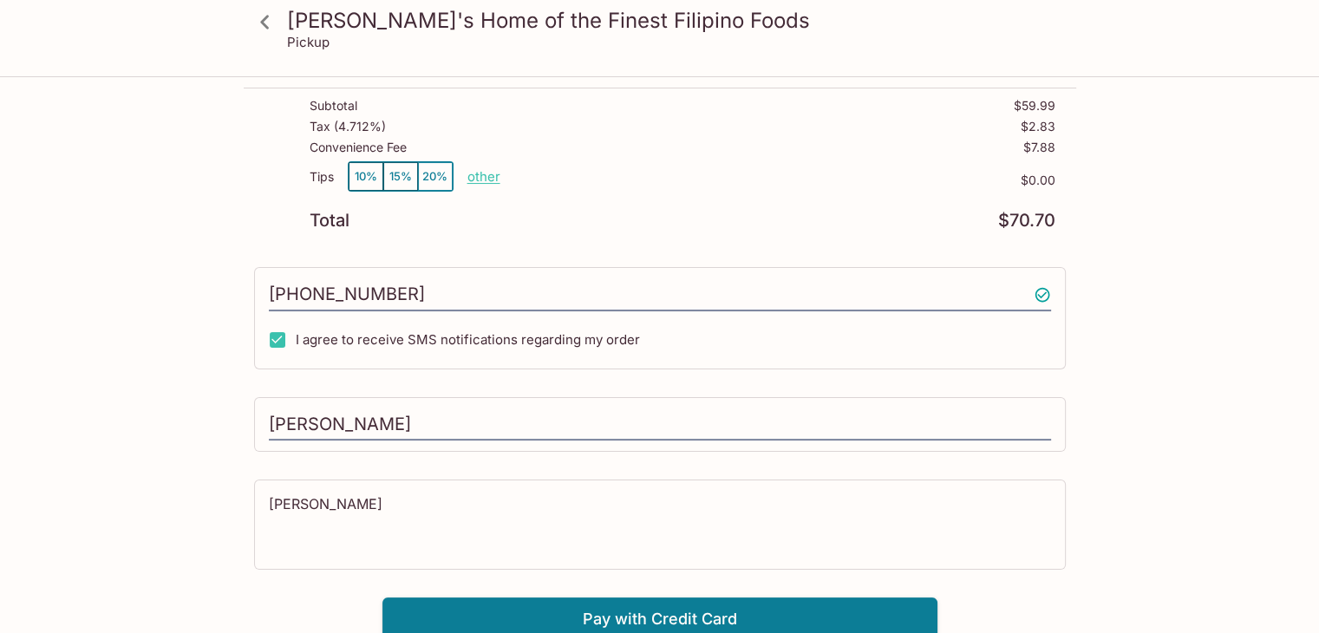
scroll to position [223, 0]
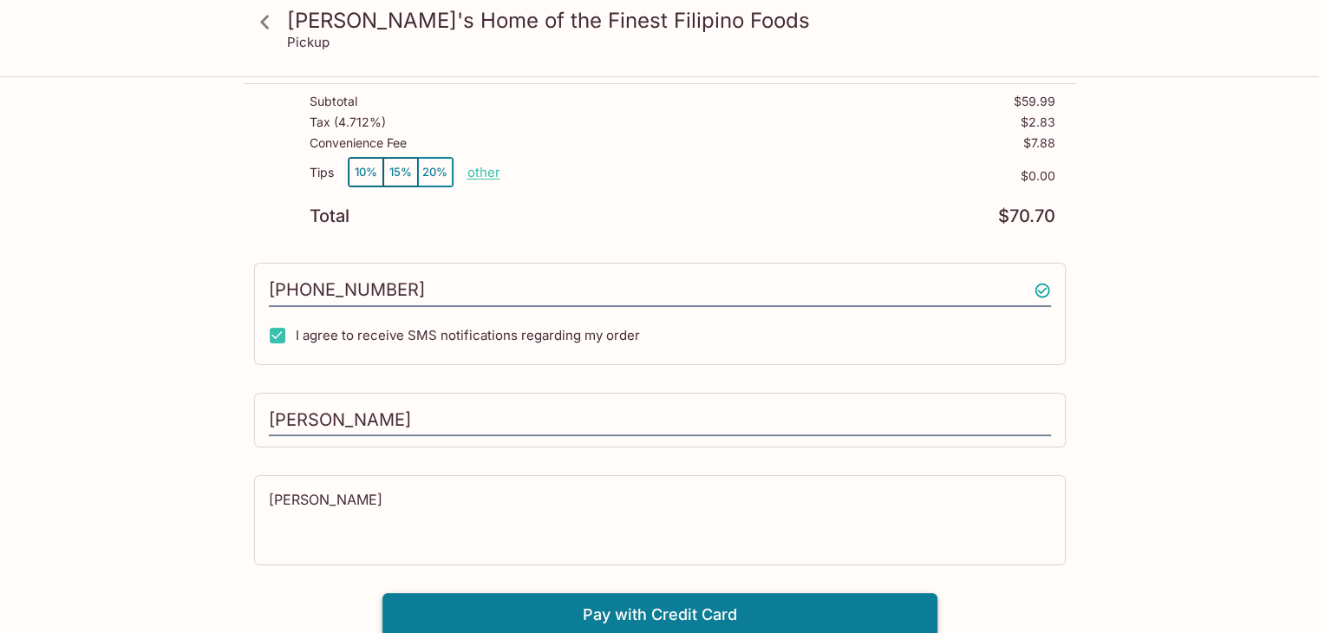
click at [697, 609] on button "Pay with Credit Card" at bounding box center [660, 614] width 555 height 43
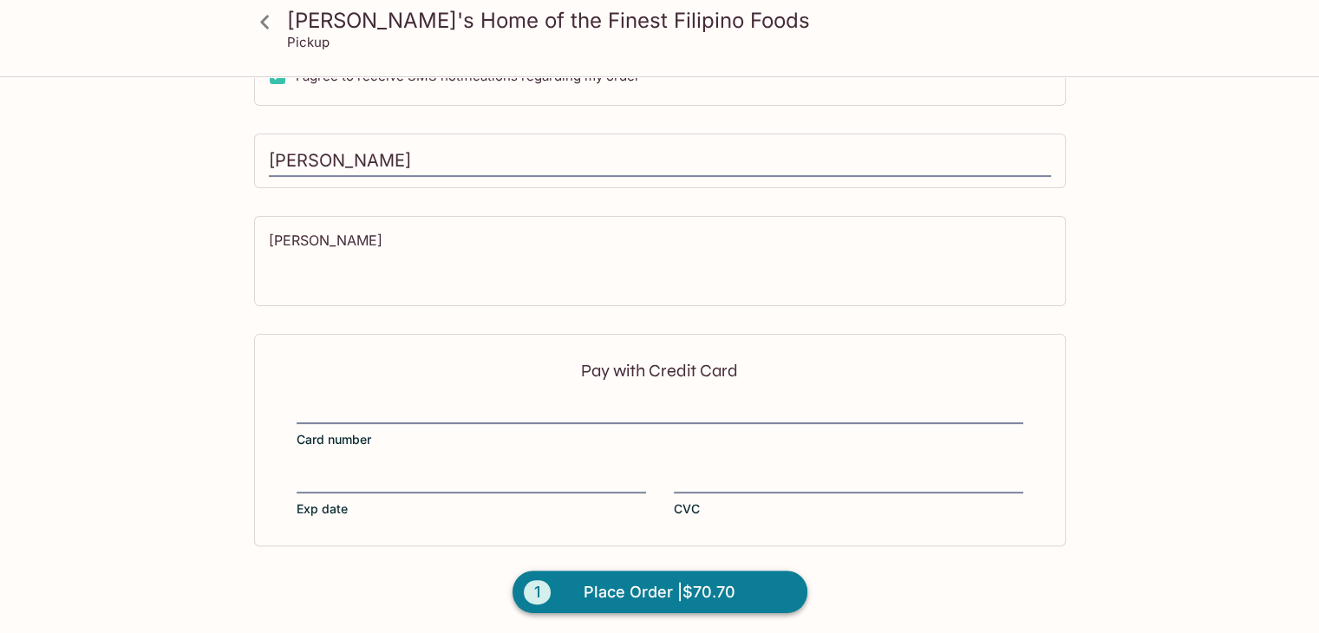
scroll to position [482, 0]
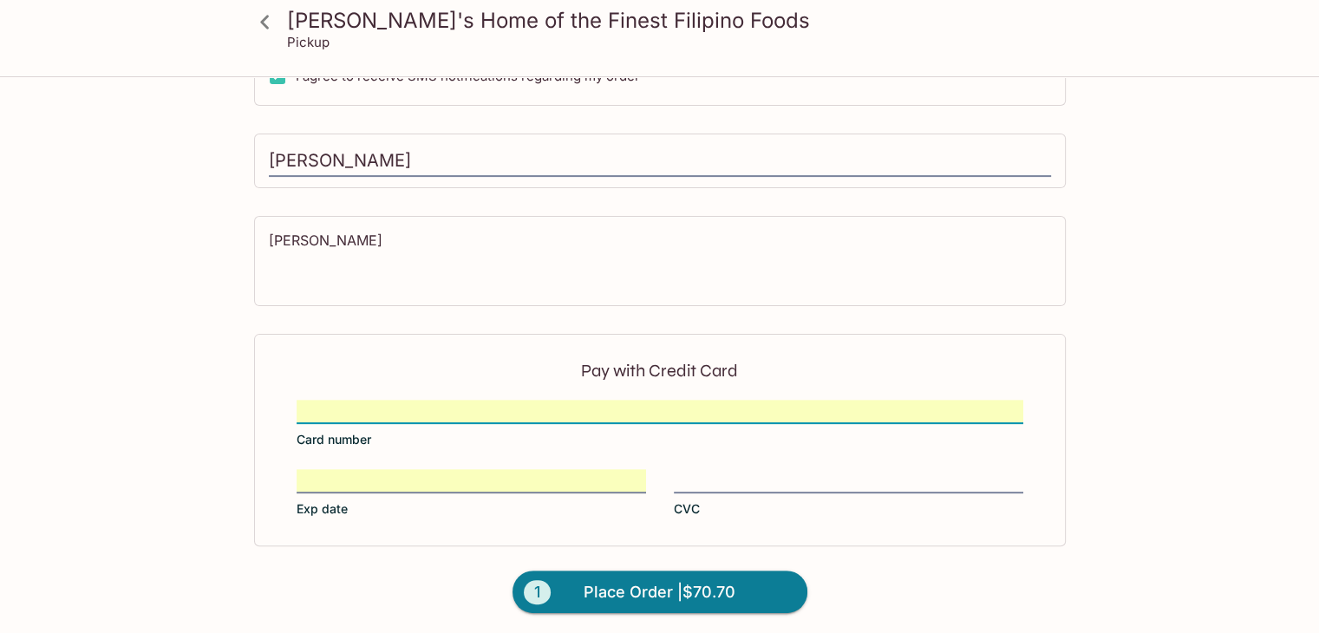
click at [729, 466] on div "Pay with Credit Card Card number Exp date CVC" at bounding box center [660, 440] width 812 height 212
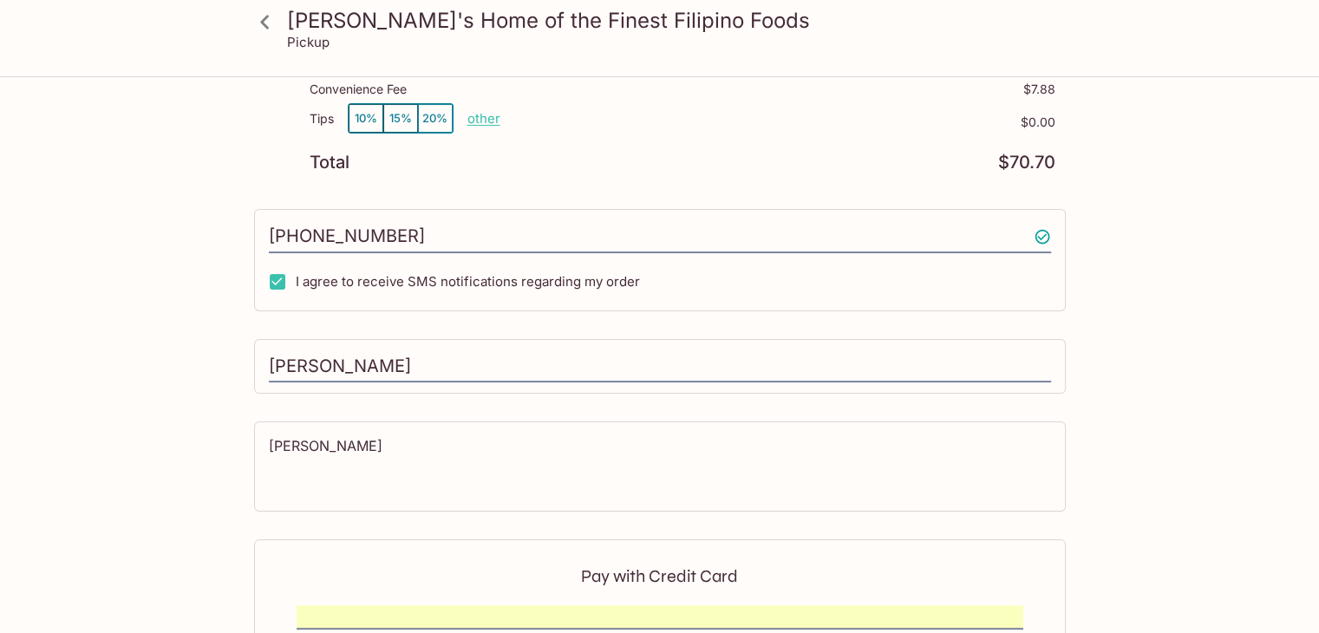
scroll to position [0, 0]
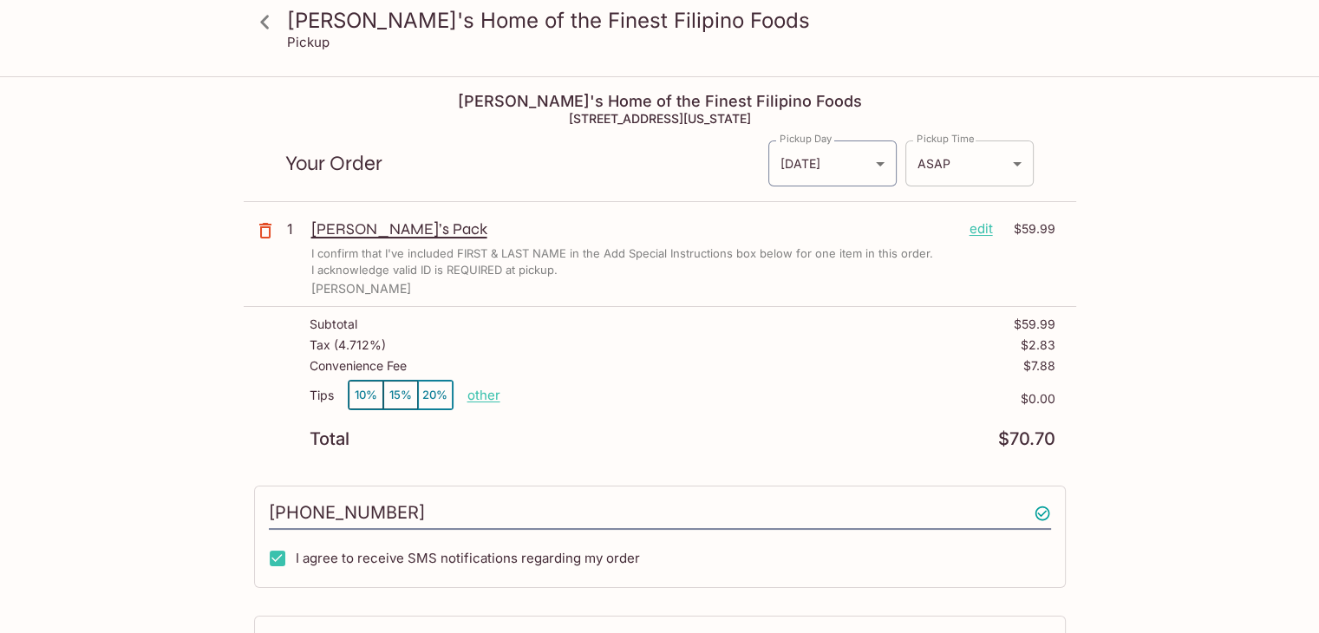
click at [962, 179] on body "Elena's Home of the Finest Filipino Foods Pickup Elena's Home of the Finest Fil…" at bounding box center [659, 394] width 1319 height 633
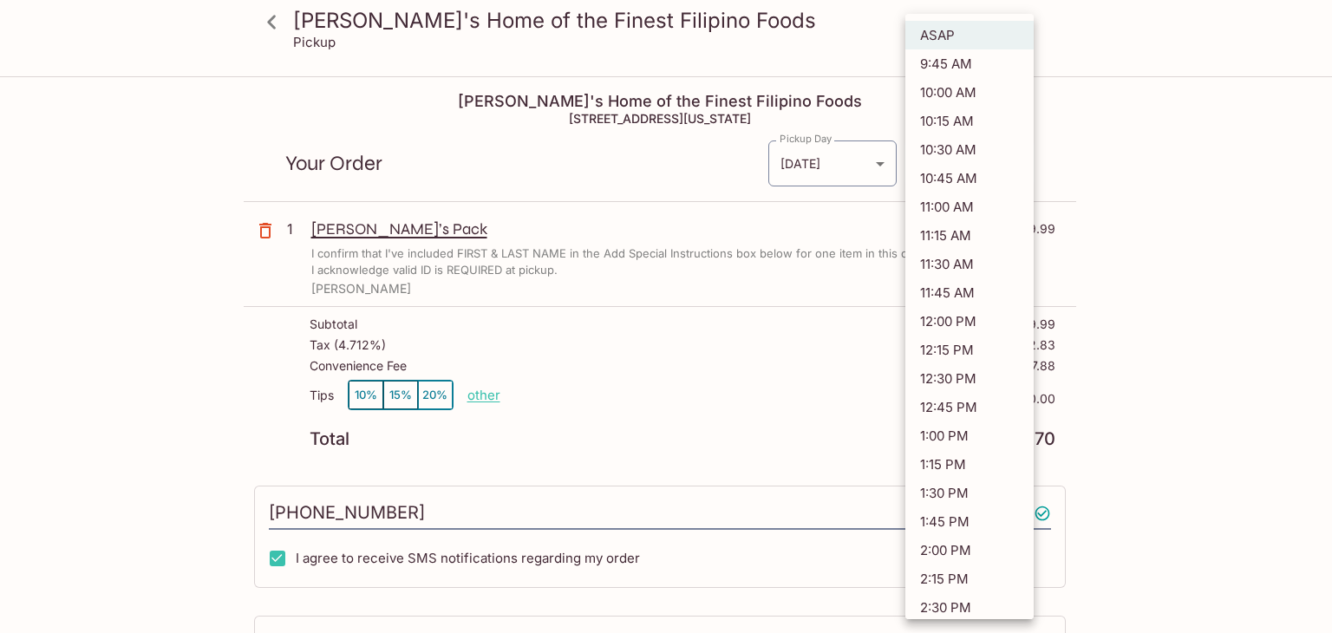
click at [966, 176] on li "10:45 AM" at bounding box center [970, 178] width 128 height 29
type input "2025-10-03T20:45:13.000000Z"
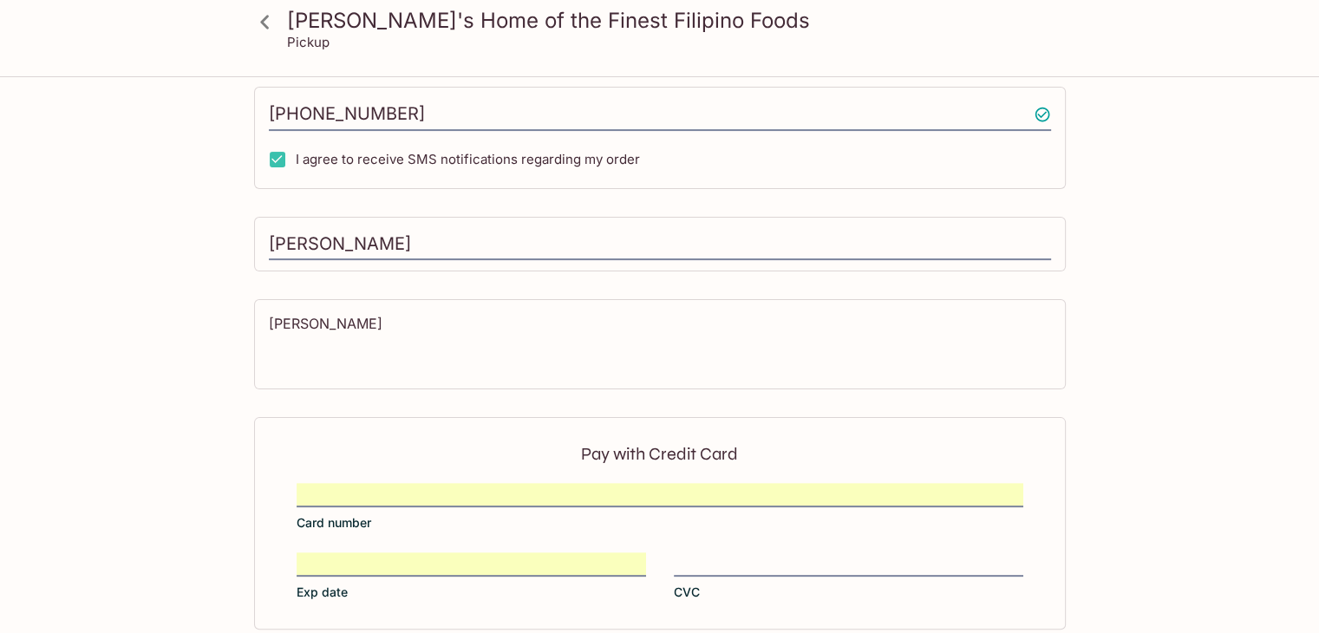
scroll to position [482, 0]
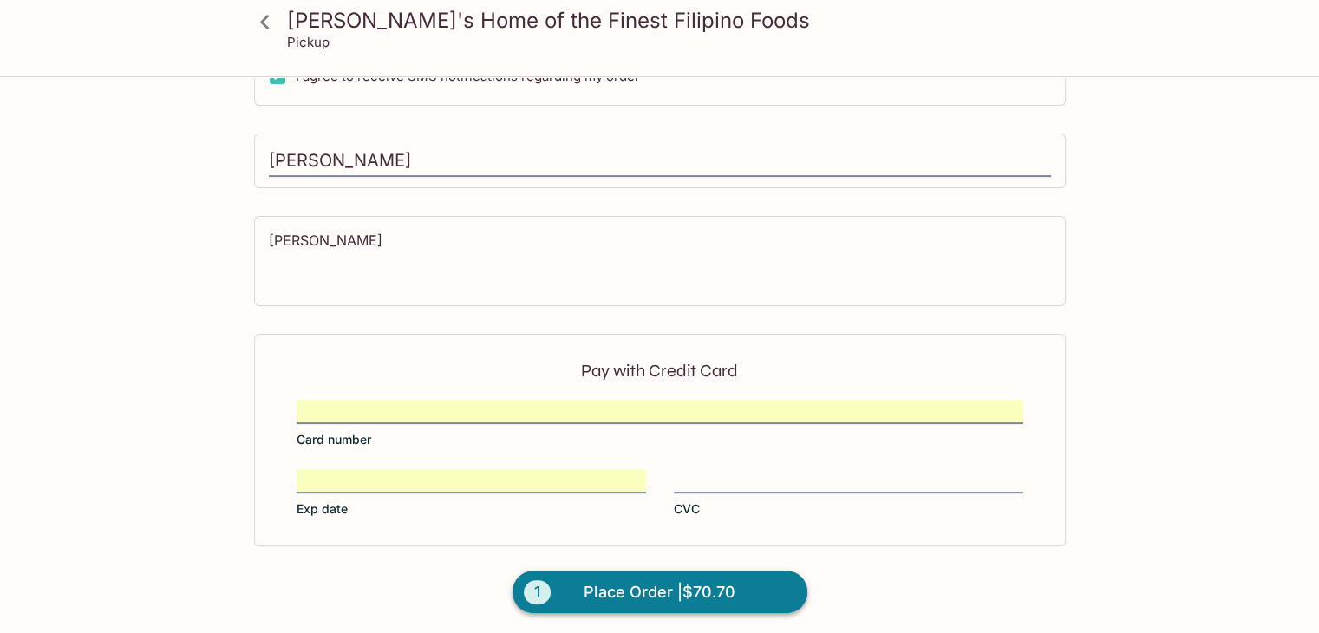
click at [662, 596] on span "Place Order | $70.70" at bounding box center [660, 593] width 152 height 28
